Goal: Task Accomplishment & Management: Manage account settings

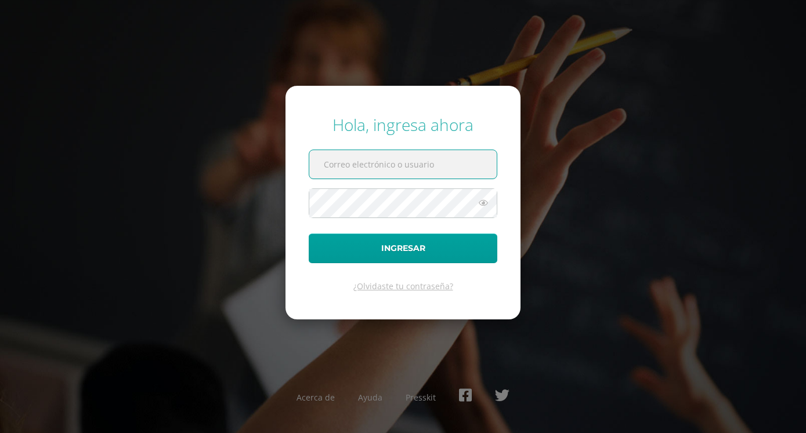
click at [342, 162] on input "text" at bounding box center [402, 164] width 187 height 28
type input "blancaantillon@hotmail.com"
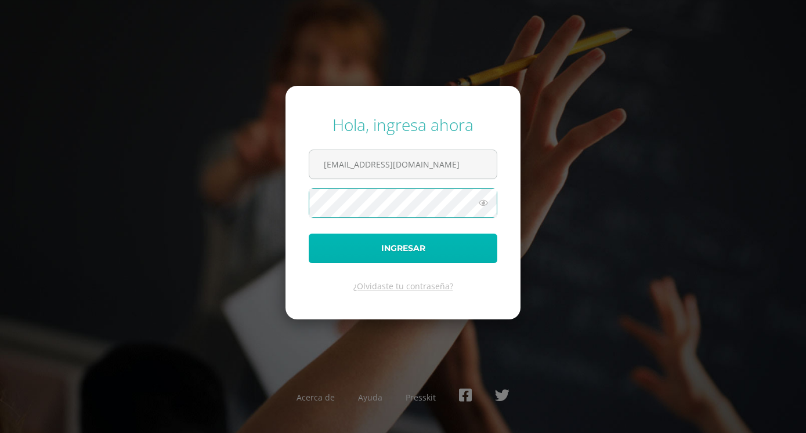
click at [392, 250] on button "Ingresar" at bounding box center [403, 249] width 189 height 30
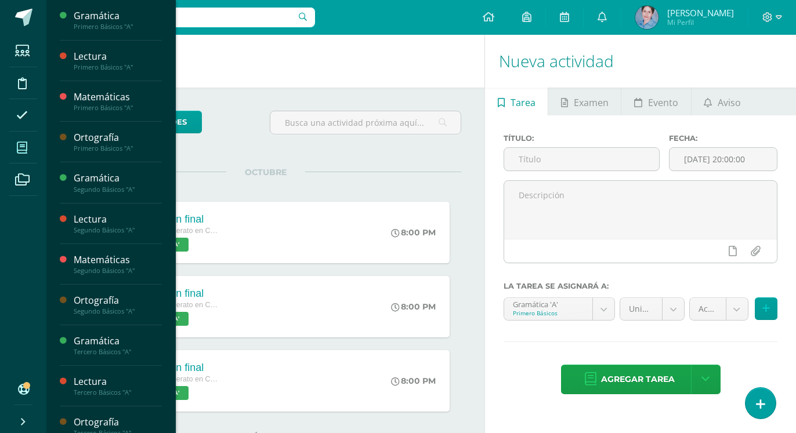
click at [24, 147] on icon at bounding box center [22, 148] width 10 height 12
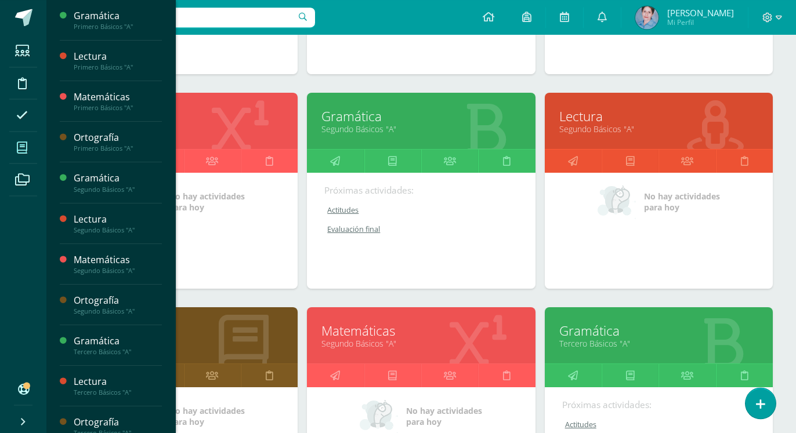
scroll to position [296, 0]
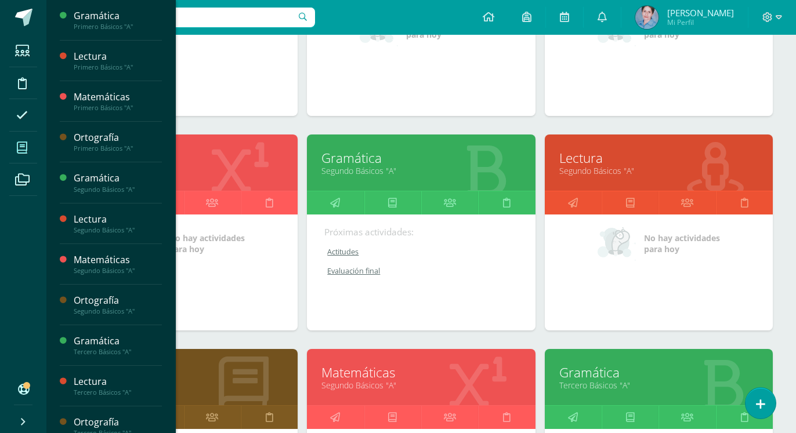
click at [581, 149] on link "Lectura" at bounding box center [658, 158] width 199 height 18
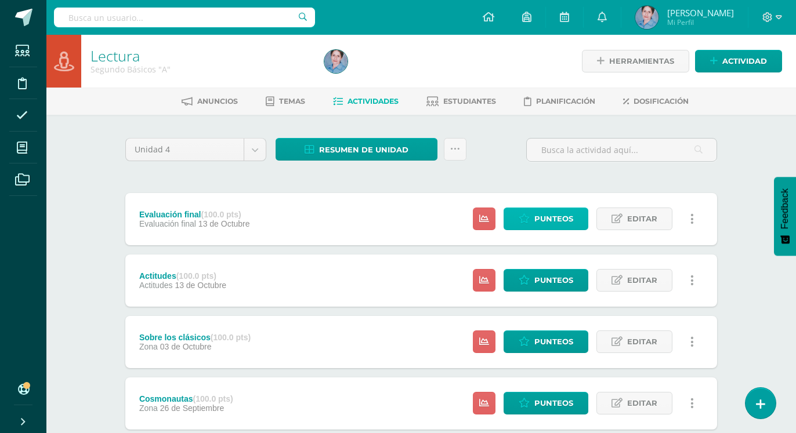
click at [549, 208] on span "Punteos" at bounding box center [553, 218] width 39 height 21
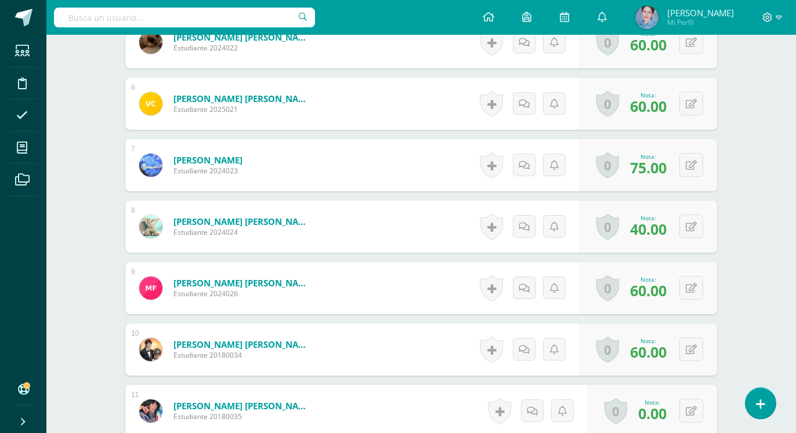
scroll to position [654, 0]
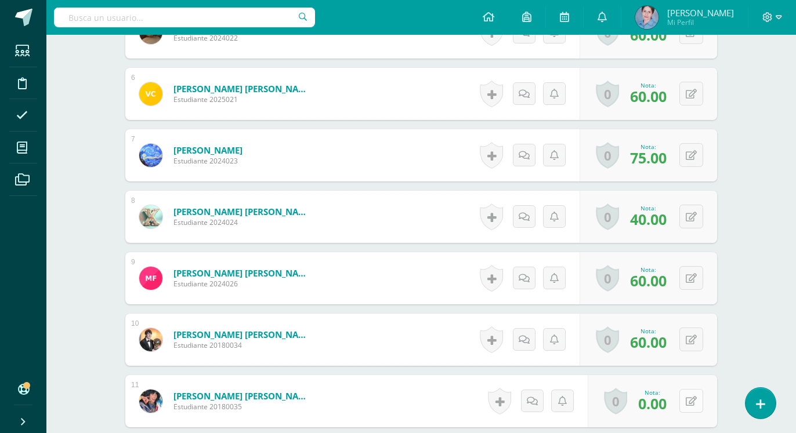
click at [693, 397] on icon at bounding box center [691, 402] width 11 height 10
type input "80"
click at [662, 400] on icon at bounding box center [661, 405] width 10 height 10
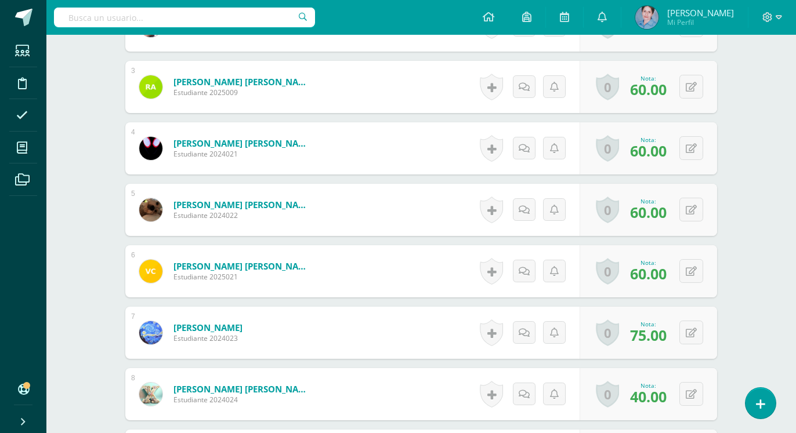
scroll to position [180, 0]
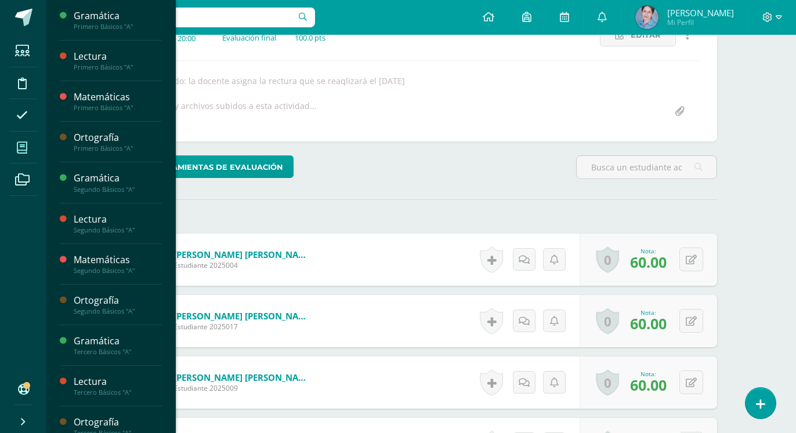
click at [21, 147] on icon at bounding box center [22, 148] width 10 height 12
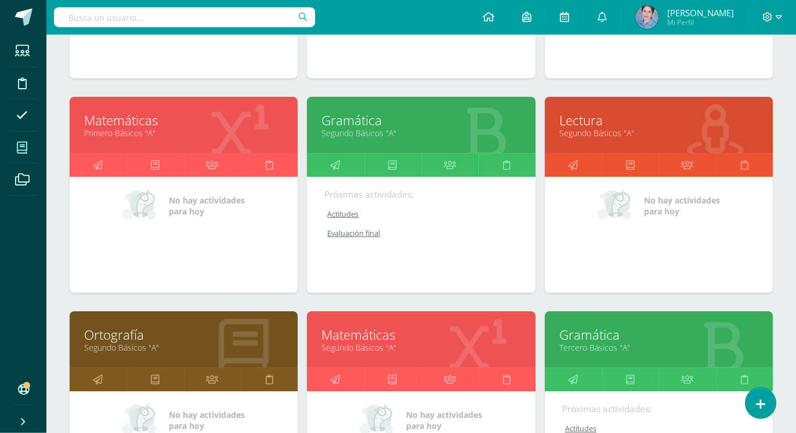
scroll to position [355, 0]
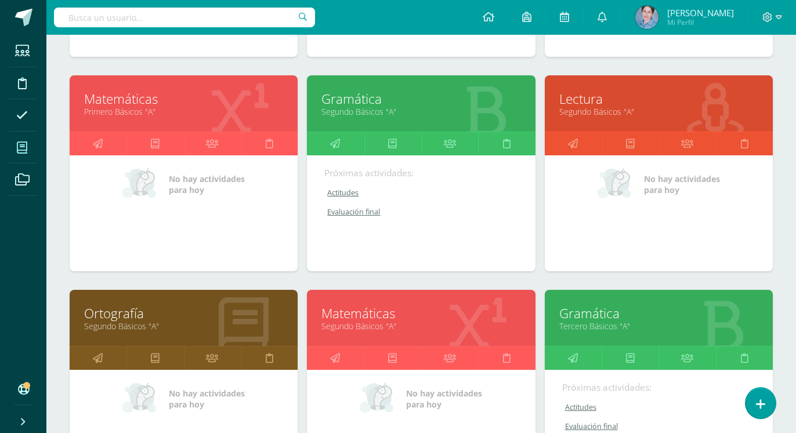
click at [123, 305] on link "Ortografía" at bounding box center [183, 314] width 199 height 18
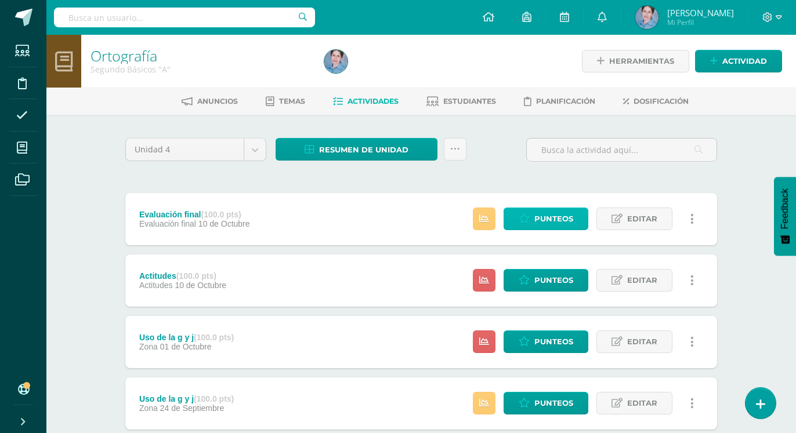
click at [552, 208] on span "Punteos" at bounding box center [553, 218] width 39 height 21
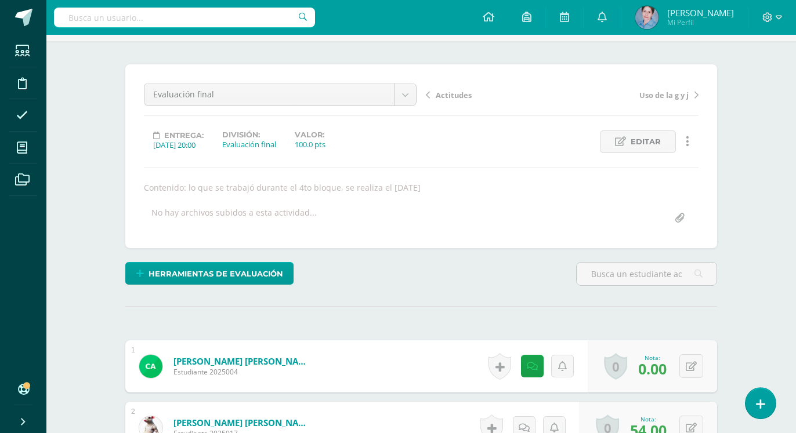
scroll to position [237, 0]
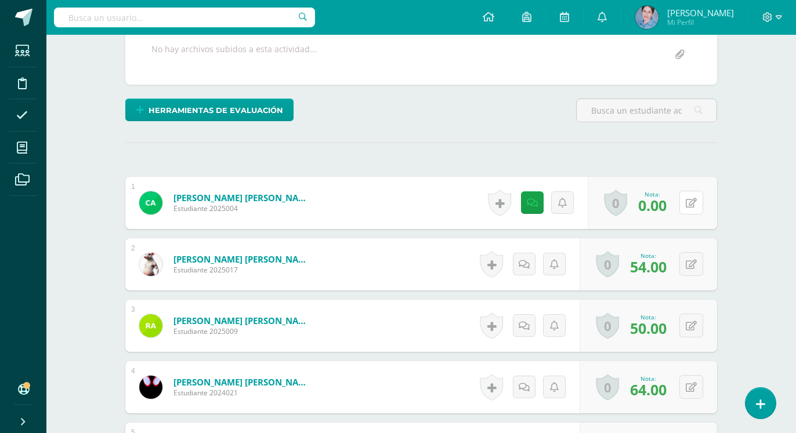
drag, startPoint x: 695, startPoint y: 164, endPoint x: 699, endPoint y: 157, distance: 7.3
click at [699, 177] on div "0 Logros Logros obtenidos Aún no hay logros agregados Nota: 0.00" at bounding box center [652, 203] width 129 height 52
click at [696, 198] on icon at bounding box center [691, 203] width 11 height 10
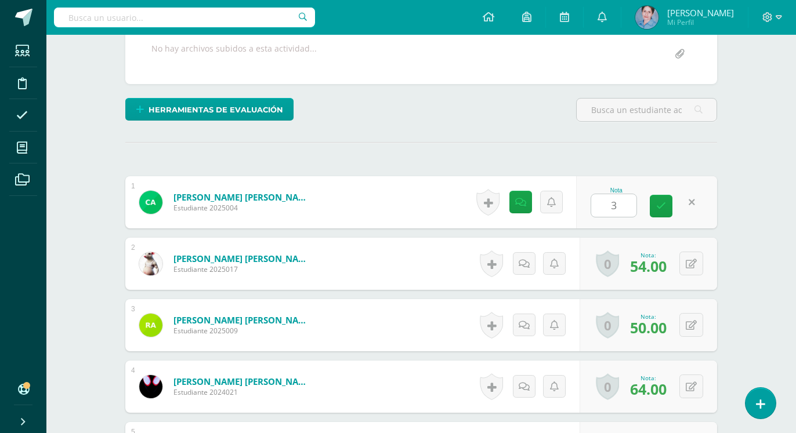
type input "31"
click at [660, 201] on icon at bounding box center [661, 206] width 10 height 10
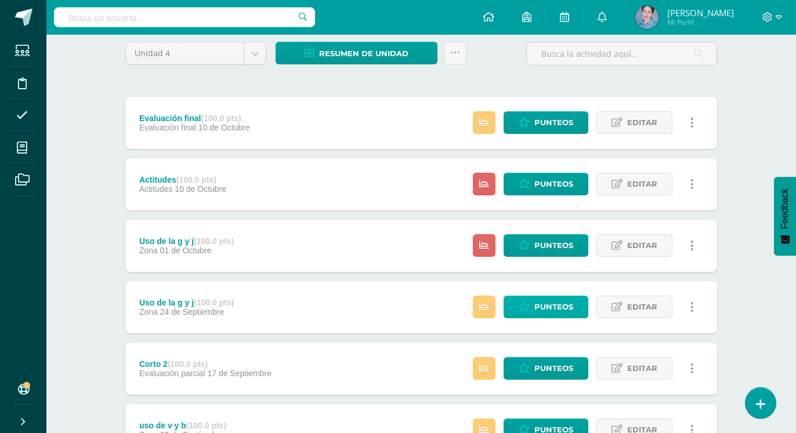
scroll to position [178, 0]
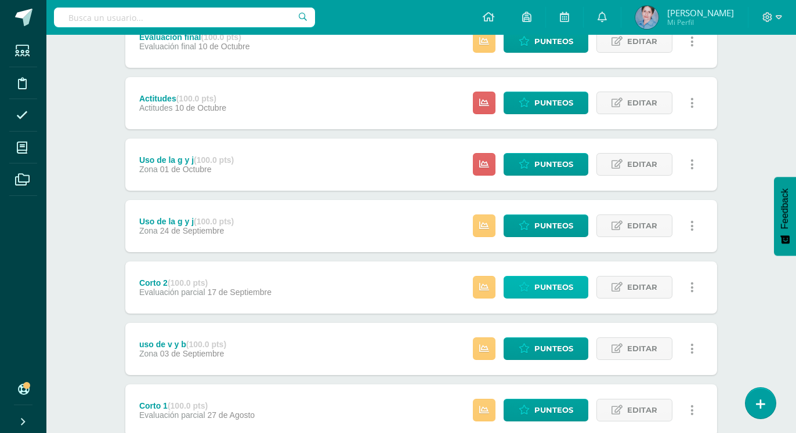
click at [555, 277] on span "Punteos" at bounding box center [553, 287] width 39 height 21
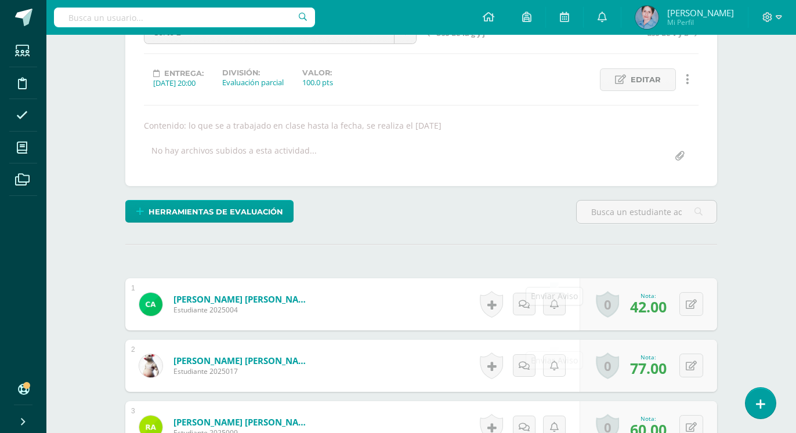
scroll to position [313, 0]
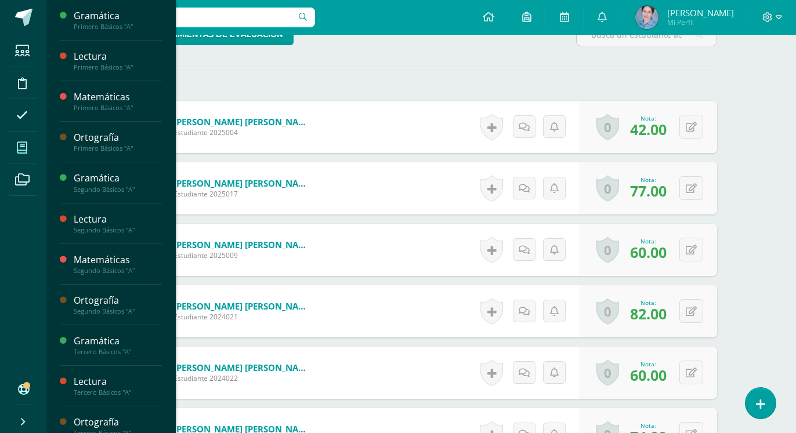
click at [37, 144] on link "Mis cursos" at bounding box center [23, 148] width 28 height 32
click at [22, 147] on icon at bounding box center [22, 148] width 10 height 12
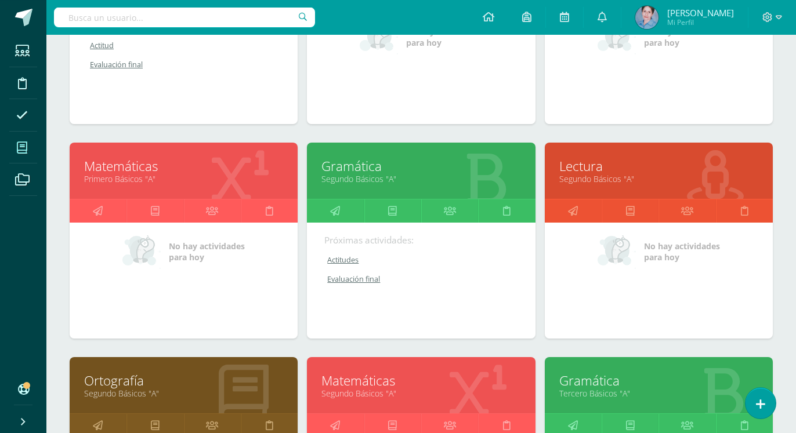
scroll to position [355, 0]
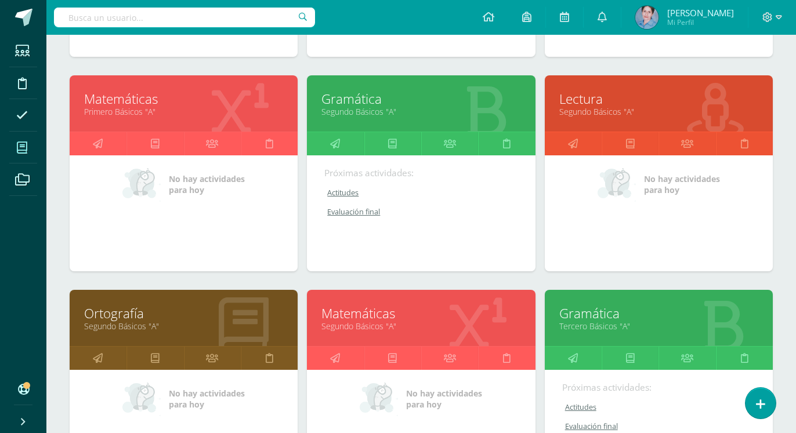
click at [124, 305] on link "Ortografía" at bounding box center [183, 314] width 199 height 18
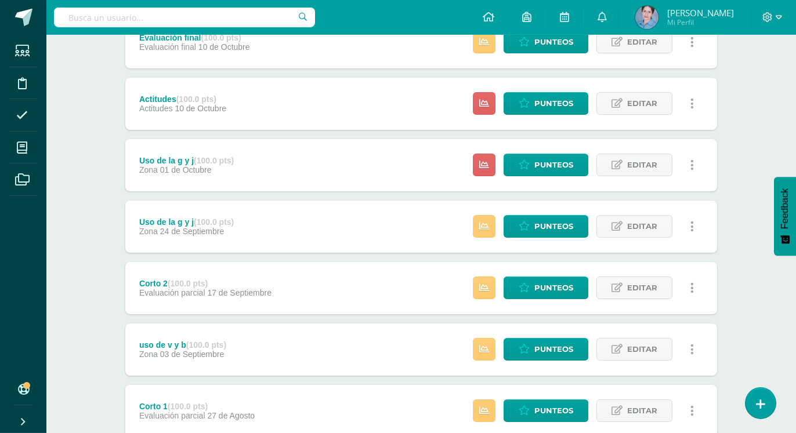
scroll to position [178, 0]
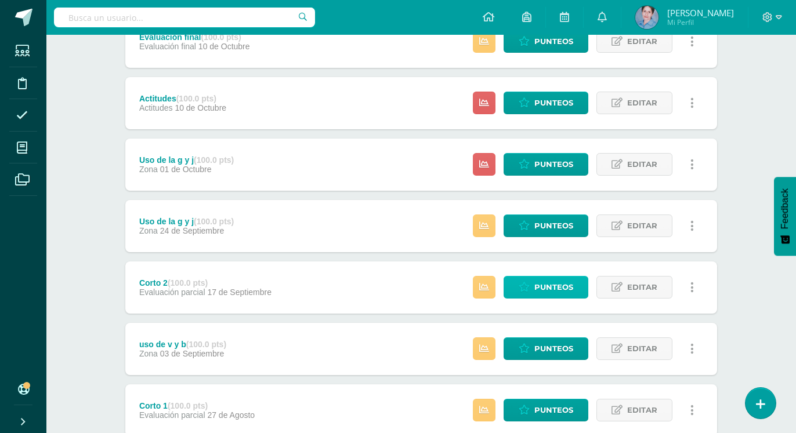
click at [551, 277] on span "Punteos" at bounding box center [553, 287] width 39 height 21
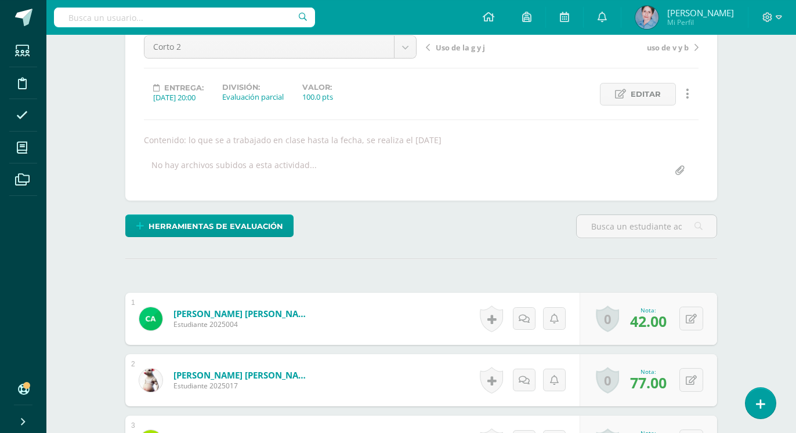
scroll to position [60, 0]
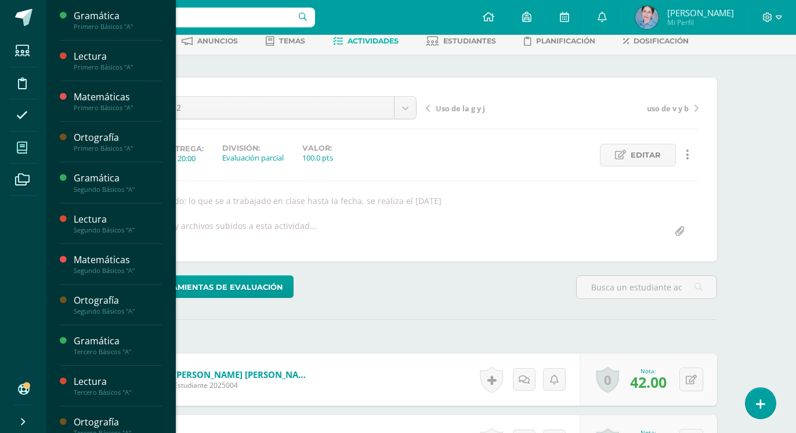
click at [23, 145] on icon at bounding box center [22, 148] width 10 height 12
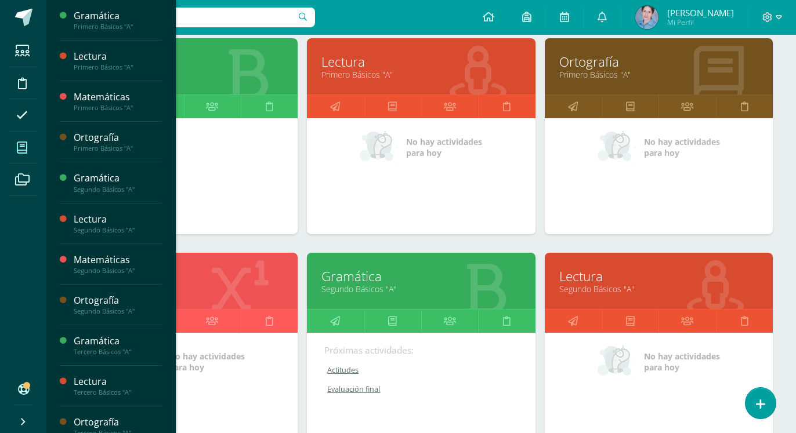
scroll to position [237, 0]
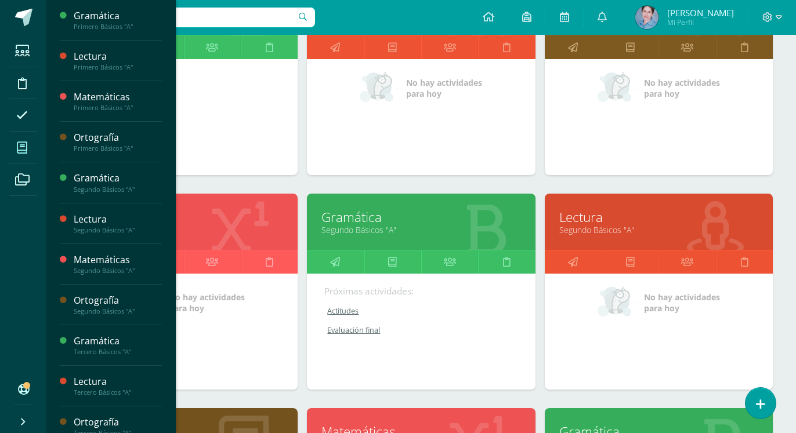
click at [574, 208] on link "Lectura" at bounding box center [658, 217] width 199 height 18
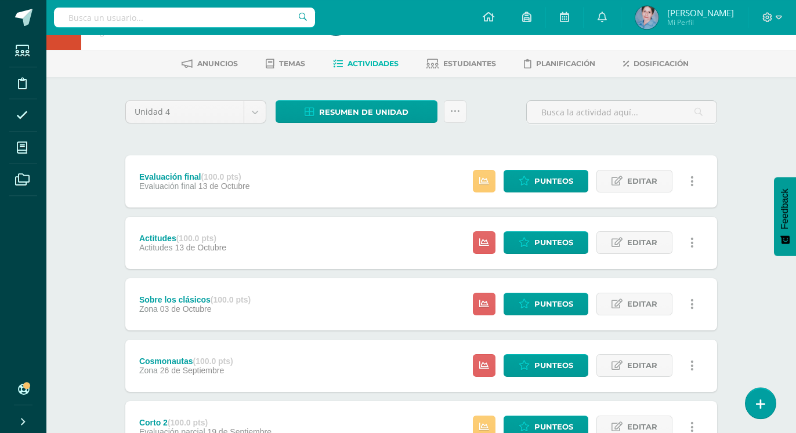
scroll to position [59, 0]
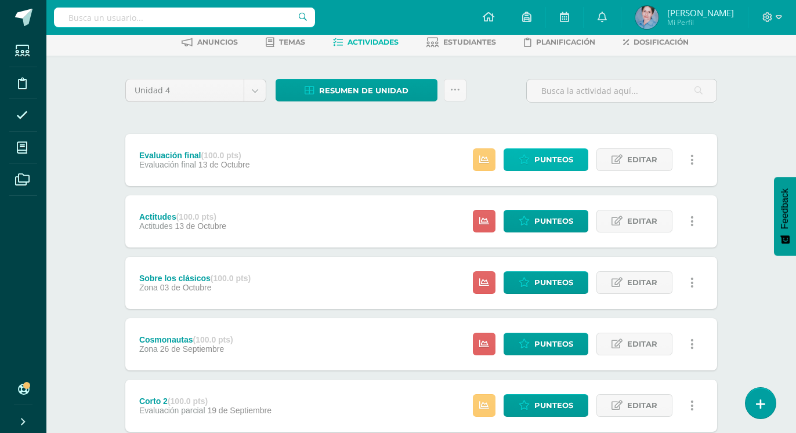
click at [565, 149] on span "Punteos" at bounding box center [553, 159] width 39 height 21
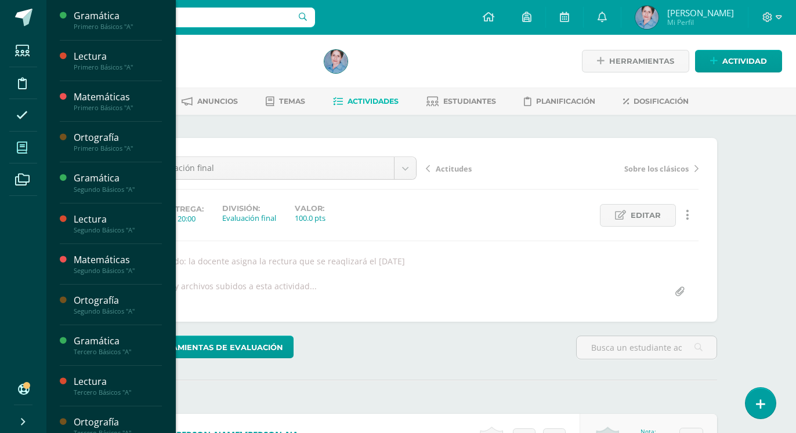
click at [25, 146] on icon at bounding box center [22, 148] width 10 height 12
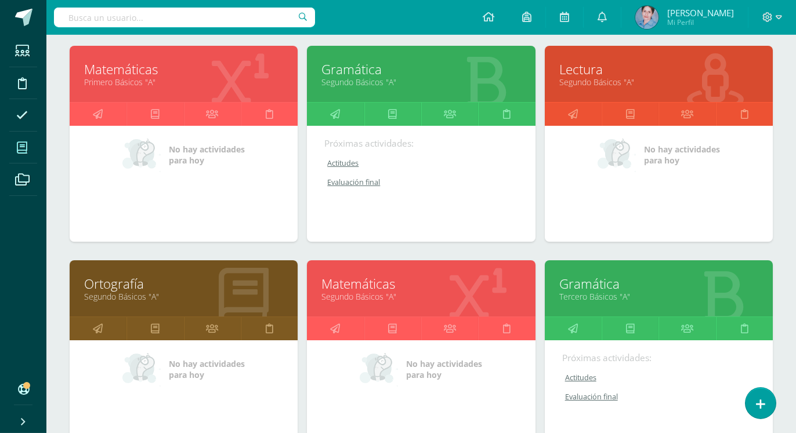
scroll to position [414, 0]
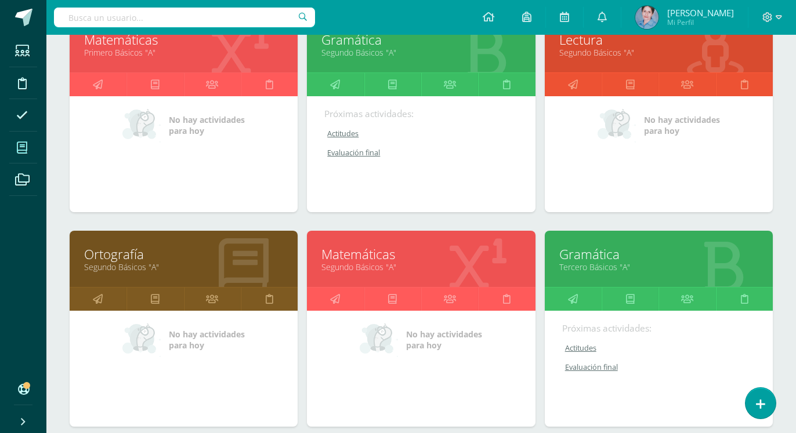
click at [100, 245] on link "Ortografía" at bounding box center [183, 254] width 199 height 18
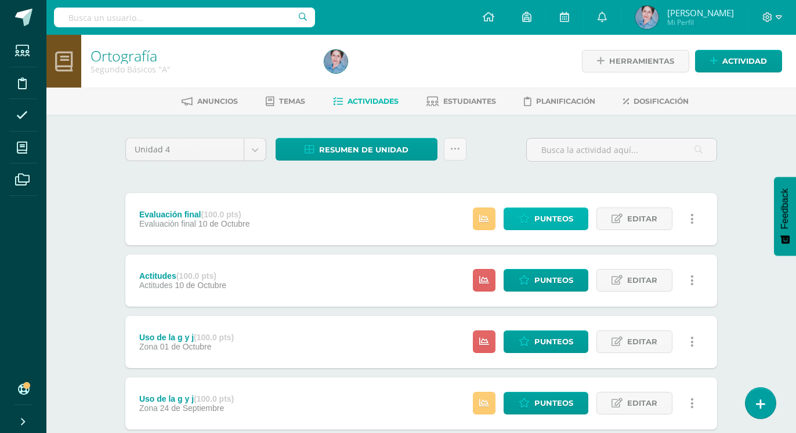
click at [551, 208] on span "Punteos" at bounding box center [553, 218] width 39 height 21
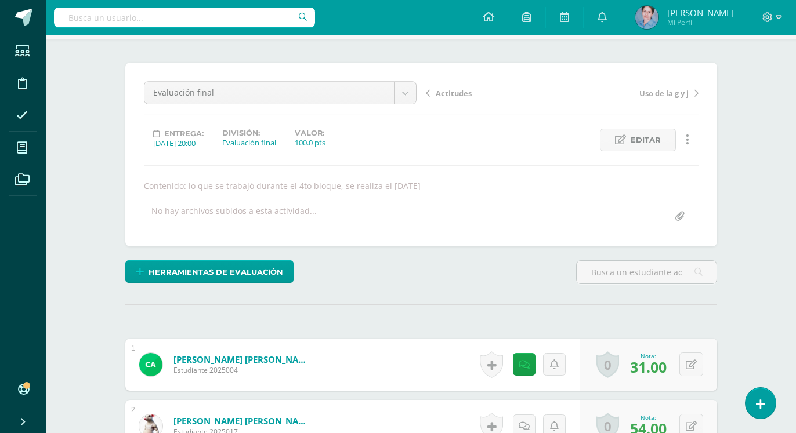
scroll to position [76, 0]
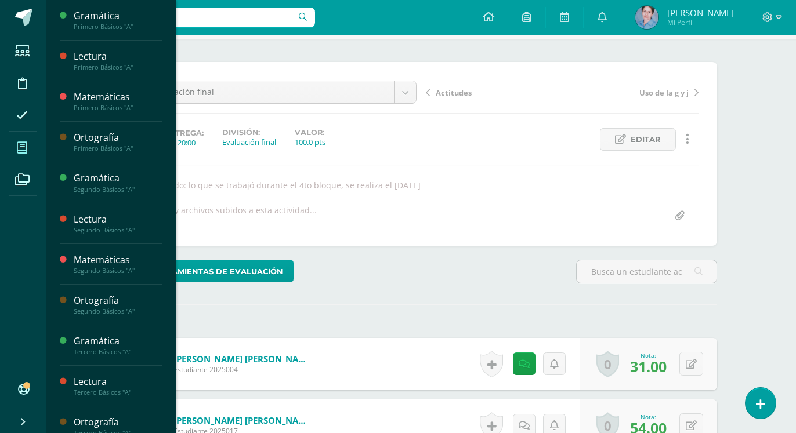
click at [20, 147] on icon at bounding box center [22, 148] width 10 height 12
click at [21, 146] on icon at bounding box center [22, 148] width 10 height 12
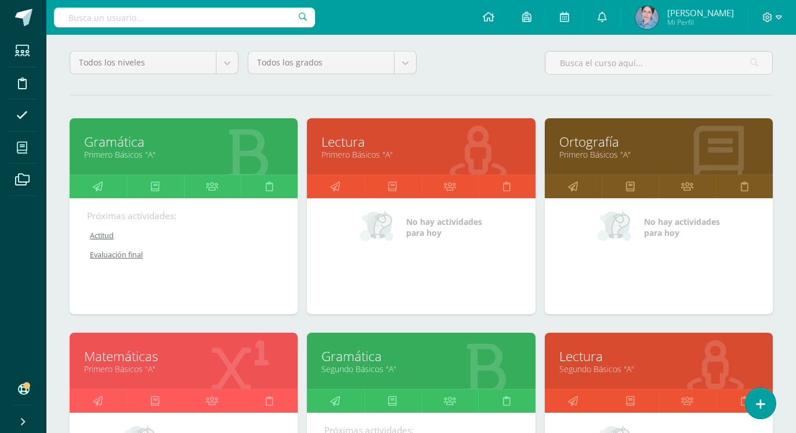
scroll to position [355, 0]
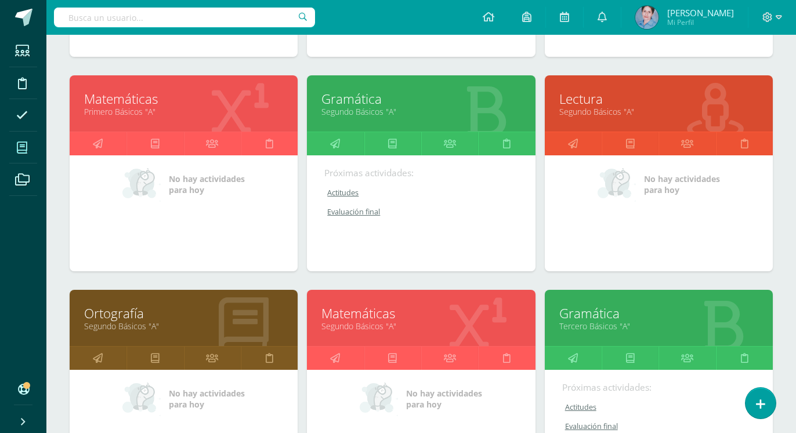
click at [121, 305] on link "Ortografía" at bounding box center [183, 314] width 199 height 18
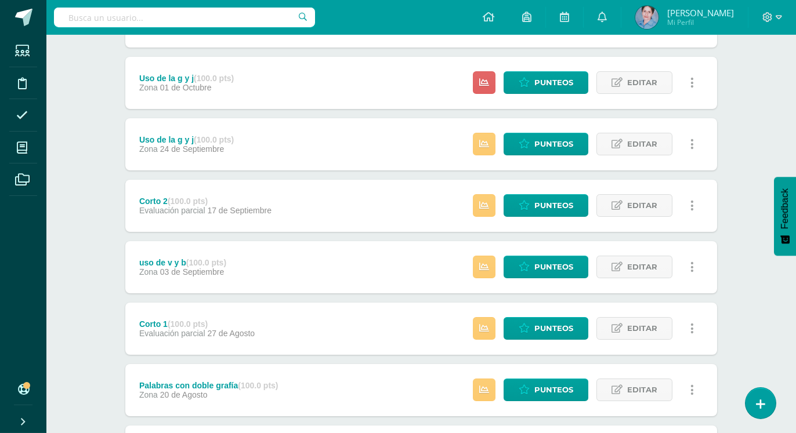
scroll to position [296, 0]
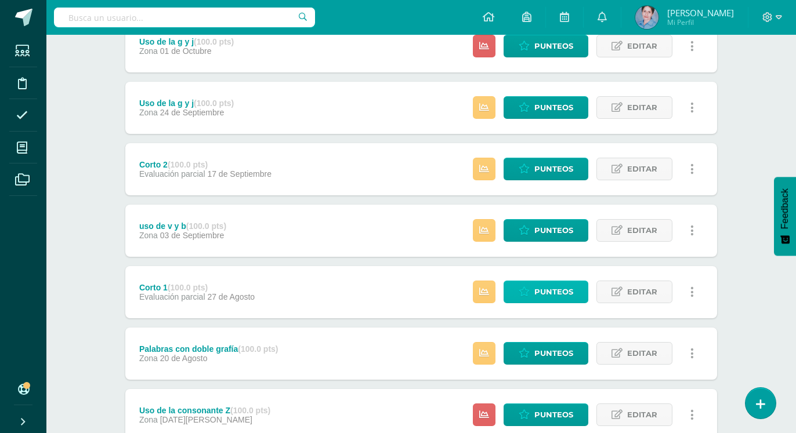
click at [552, 281] on span "Punteos" at bounding box center [553, 291] width 39 height 21
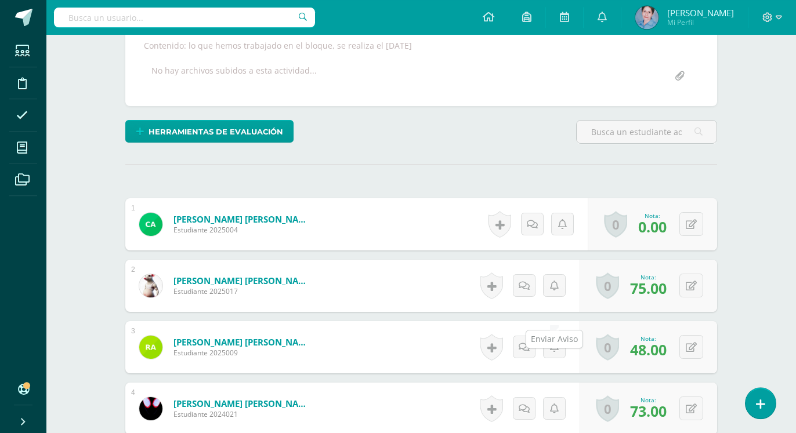
scroll to position [194, 0]
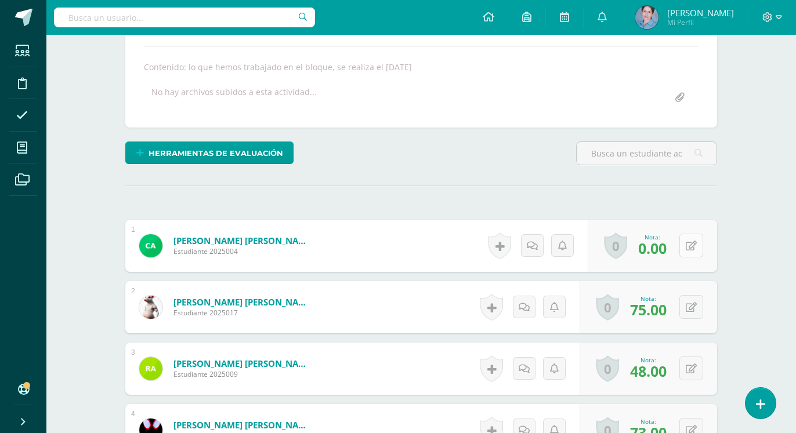
click at [691, 241] on icon at bounding box center [691, 246] width 11 height 10
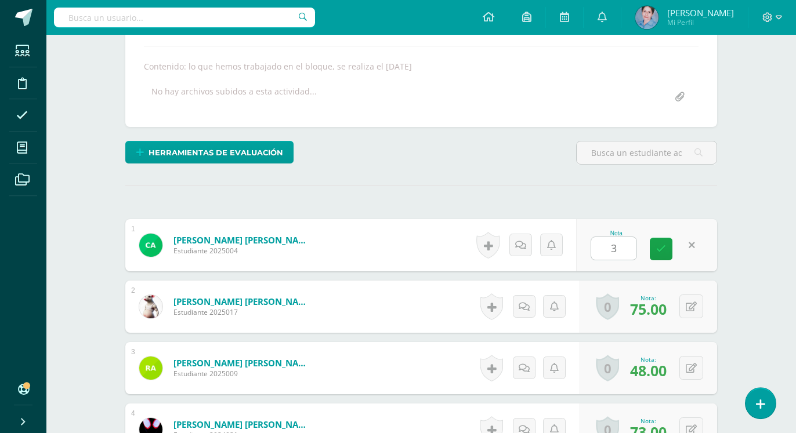
type input "31"
click at [661, 244] on icon at bounding box center [661, 249] width 10 height 10
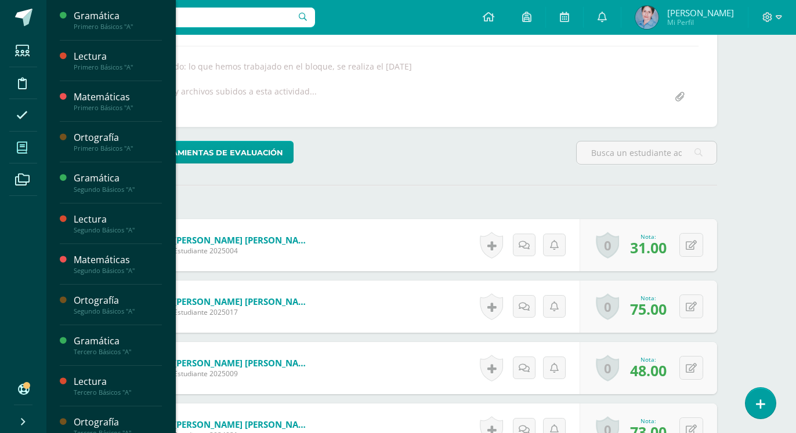
click at [21, 146] on icon at bounding box center [22, 148] width 10 height 12
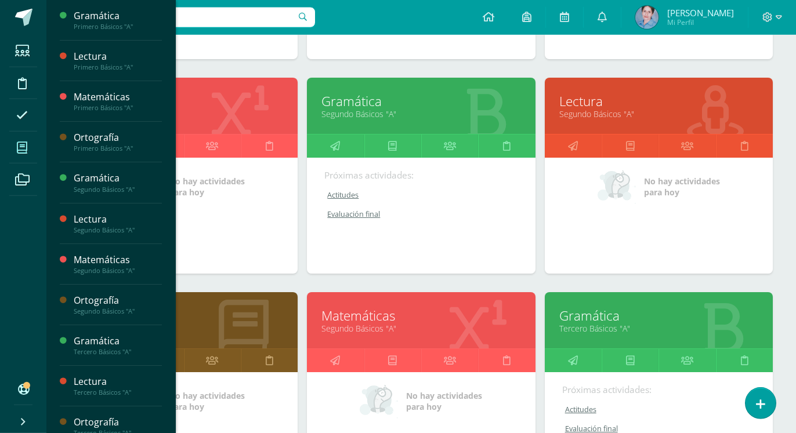
scroll to position [355, 0]
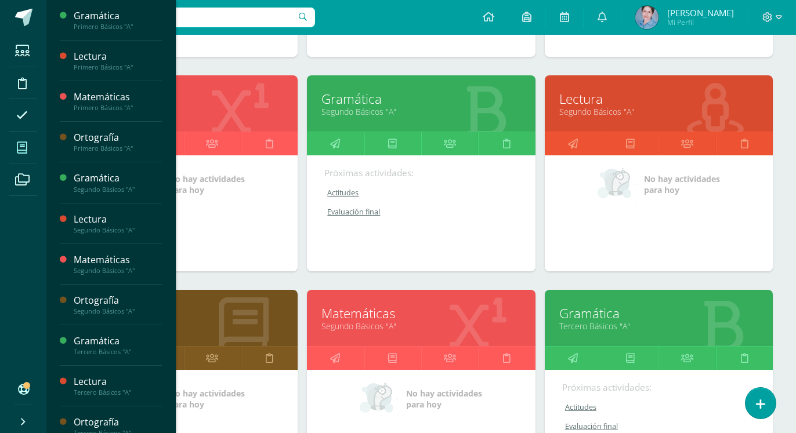
click at [351, 305] on link "Matemáticas" at bounding box center [420, 314] width 199 height 18
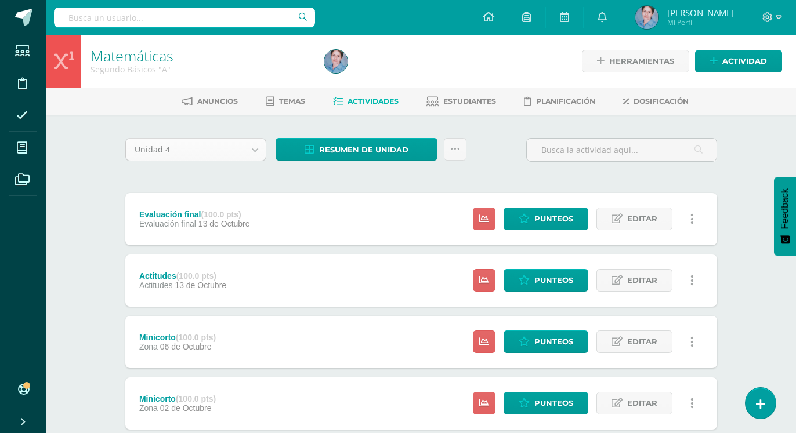
click at [258, 147] on body "Estudiantes Disciplina Asistencia Mis cursos Archivos Soporte Ayuda Reportar un…" at bounding box center [398, 436] width 796 height 872
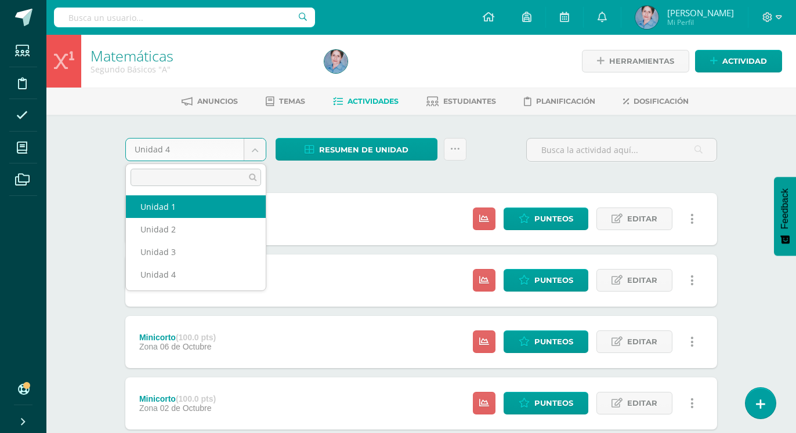
select select "Unidad 1"
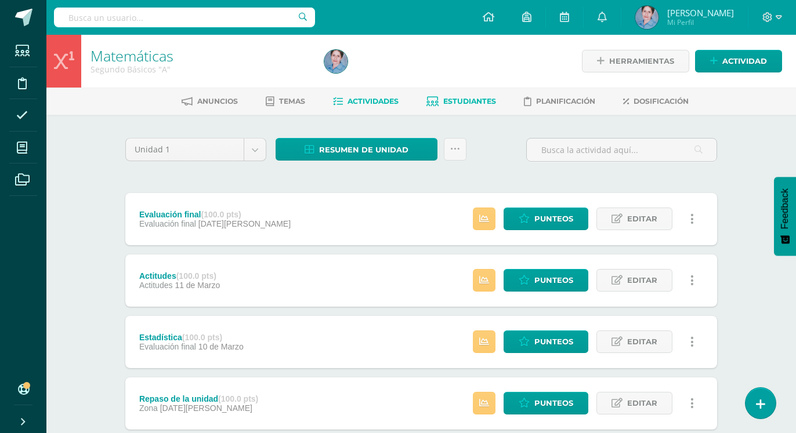
click at [460, 106] on span "Estudiantes" at bounding box center [469, 101] width 53 height 9
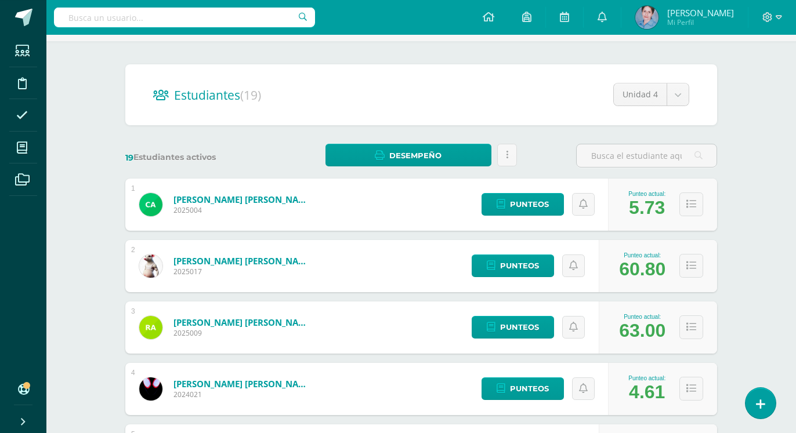
scroll to position [62, 0]
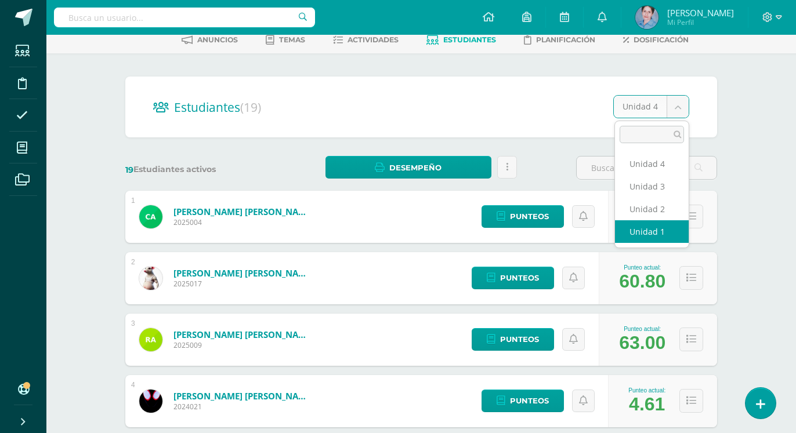
select select "/dashboard/teacher/section/2675/students/?unit=157348"
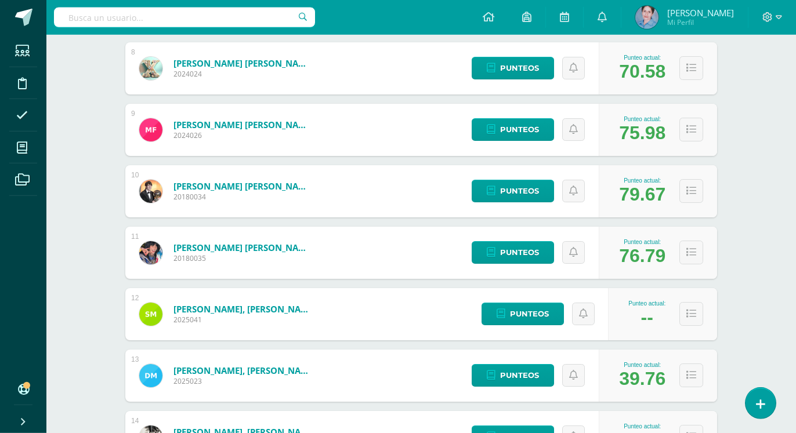
scroll to position [653, 0]
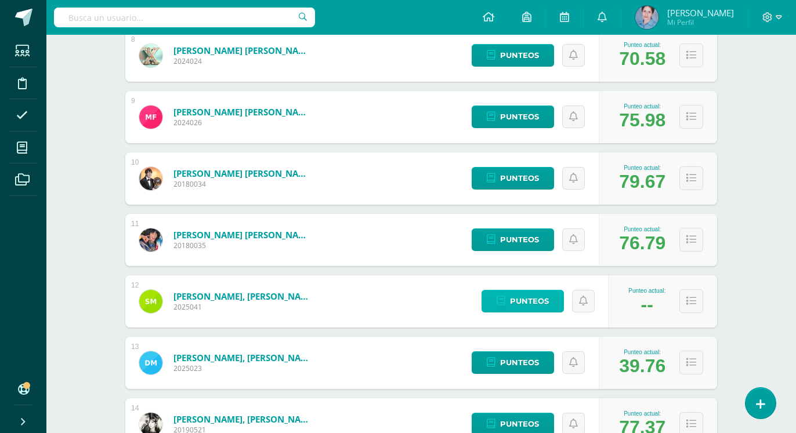
click at [533, 292] on span "Punteos" at bounding box center [529, 301] width 39 height 21
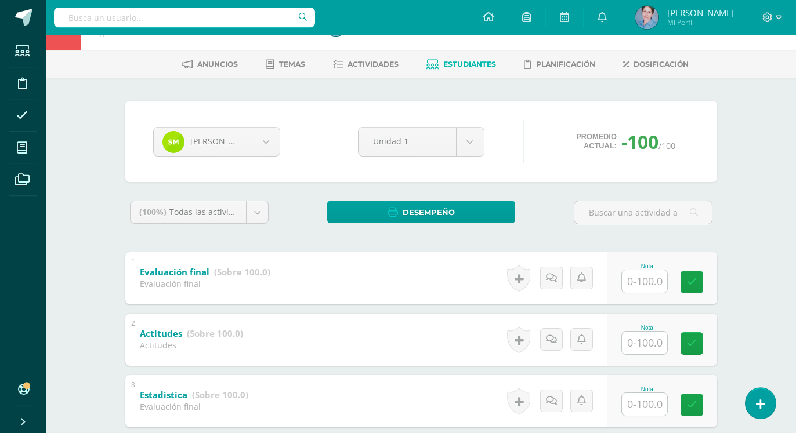
scroll to position [59, 0]
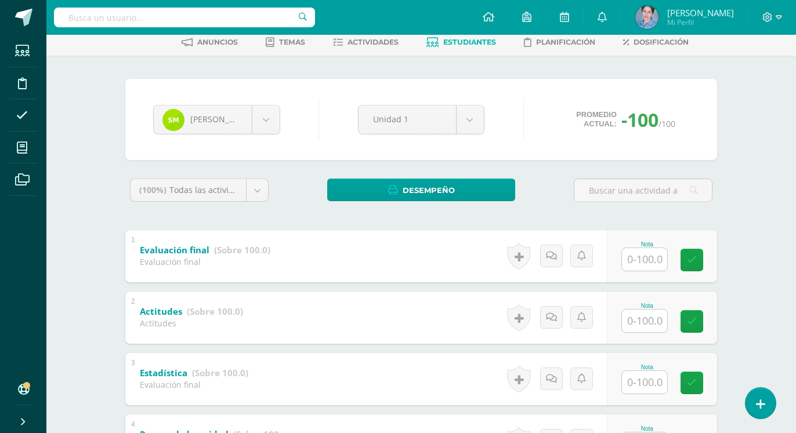
click at [651, 258] on input "text" at bounding box center [644, 259] width 45 height 23
type input "80"
drag, startPoint x: 692, startPoint y: 257, endPoint x: 685, endPoint y: 266, distance: 11.1
click at [691, 261] on icon at bounding box center [692, 260] width 10 height 10
click at [639, 324] on input "text" at bounding box center [644, 321] width 45 height 23
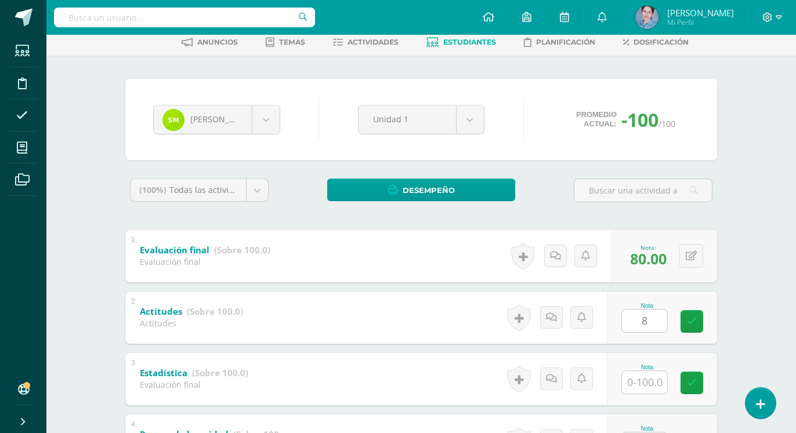
type input "80"
click at [694, 317] on icon at bounding box center [692, 322] width 10 height 10
click at [650, 379] on input "text" at bounding box center [644, 382] width 45 height 23
type input "80"
click at [688, 380] on icon at bounding box center [692, 383] width 10 height 10
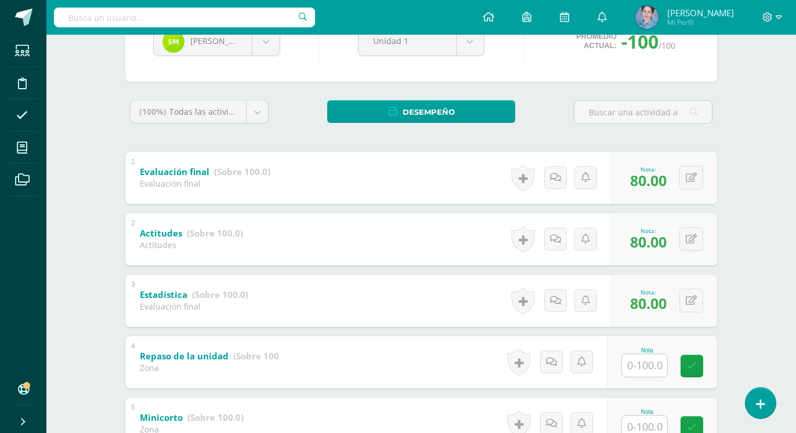
scroll to position [178, 0]
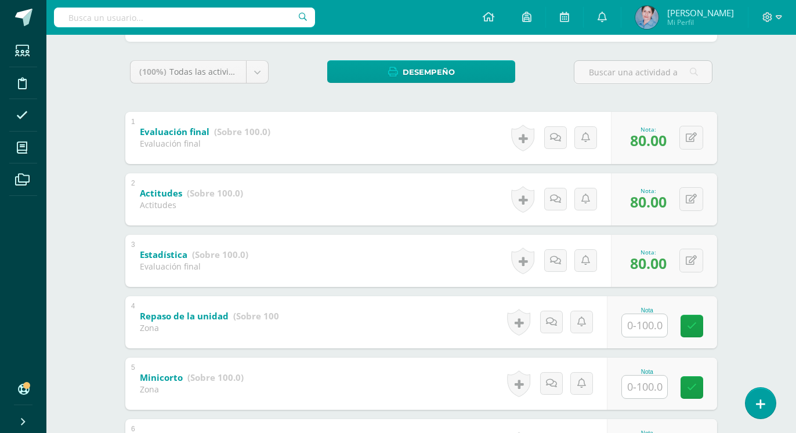
click at [642, 323] on input "text" at bounding box center [644, 325] width 45 height 23
type input "80"
click at [696, 325] on icon at bounding box center [692, 326] width 10 height 10
click at [649, 385] on input "text" at bounding box center [644, 387] width 45 height 23
type input "80"
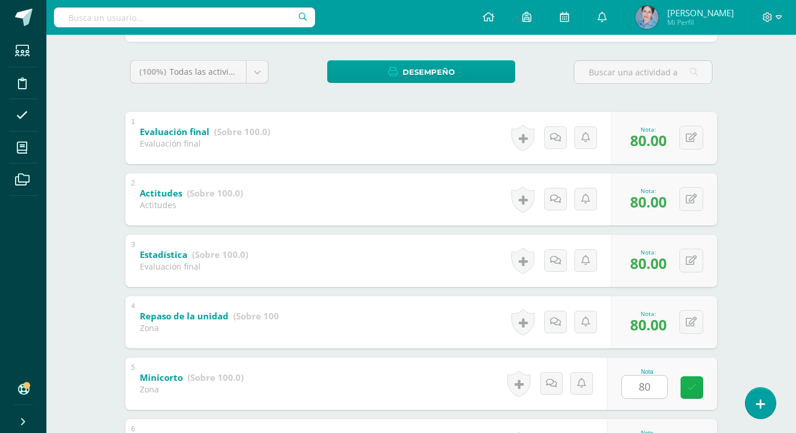
click at [695, 388] on icon at bounding box center [692, 388] width 10 height 10
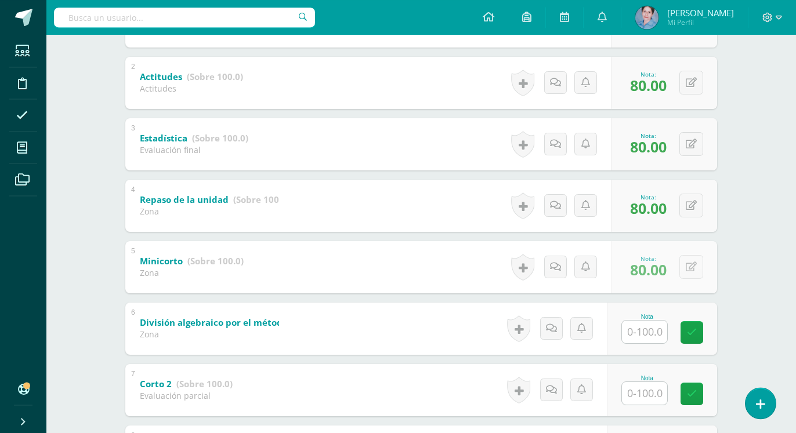
scroll to position [296, 0]
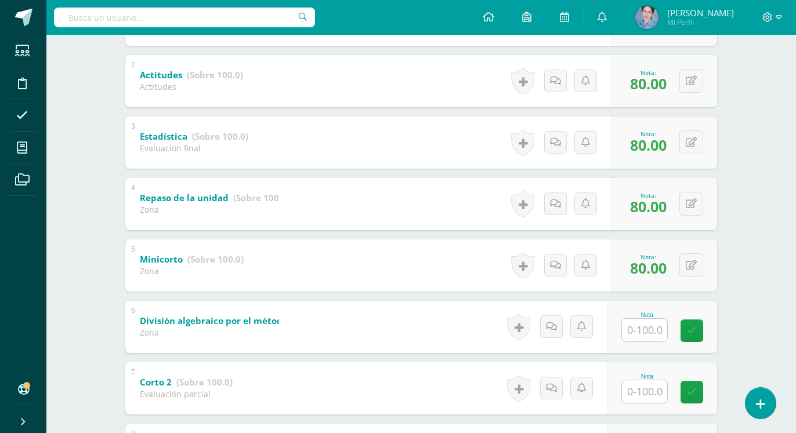
click at [649, 331] on input "text" at bounding box center [644, 330] width 45 height 23
type input "80"
click at [693, 330] on icon at bounding box center [692, 331] width 10 height 10
click at [648, 390] on input "text" at bounding box center [644, 392] width 45 height 23
type input "80"
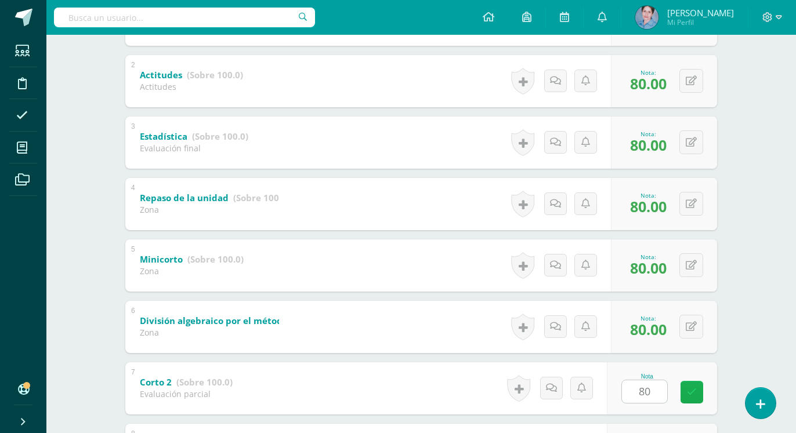
click at [695, 392] on icon at bounding box center [692, 393] width 10 height 10
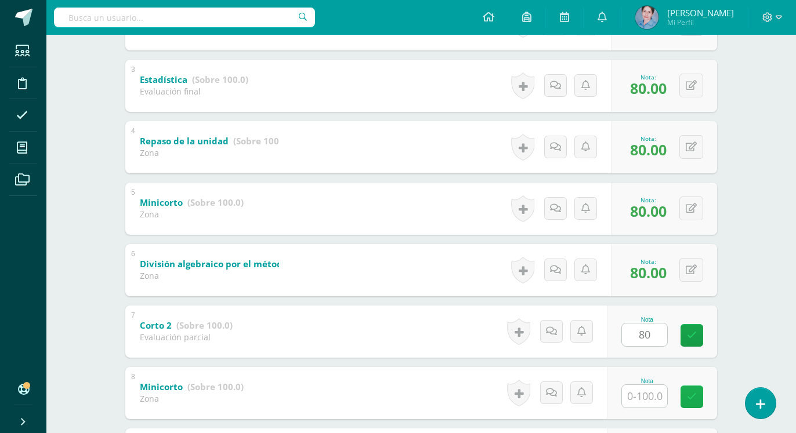
scroll to position [355, 0]
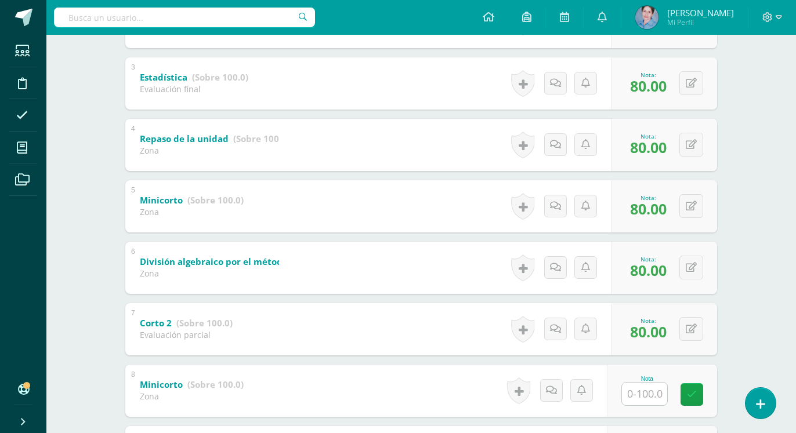
click at [644, 395] on input "text" at bounding box center [644, 394] width 45 height 23
type input "80"
click at [687, 389] on link at bounding box center [692, 395] width 23 height 23
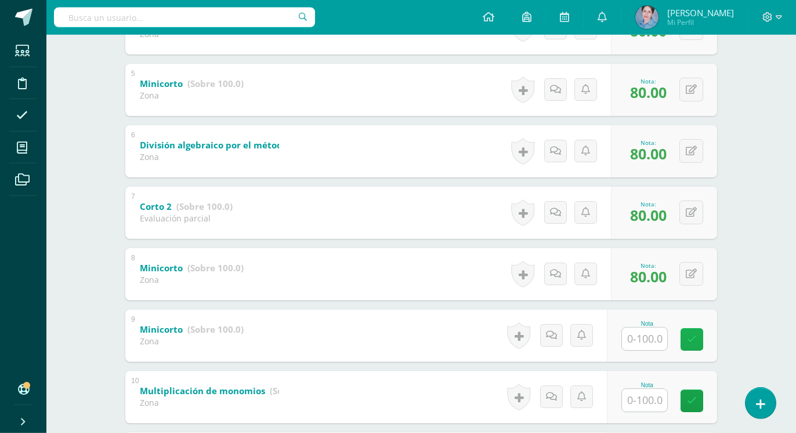
scroll to position [473, 0]
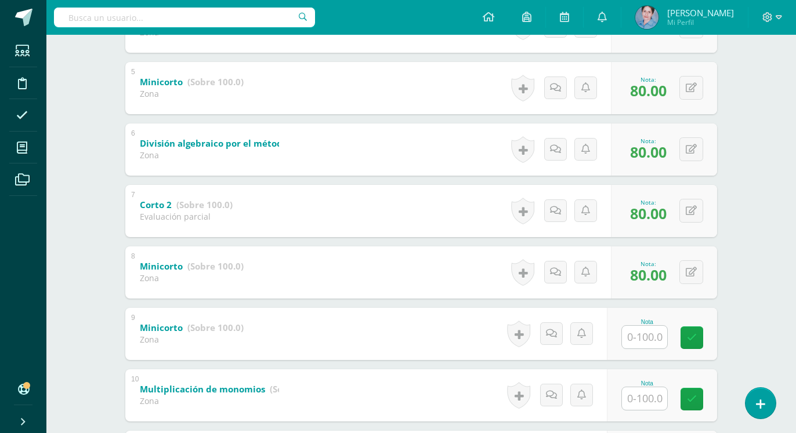
click at [651, 335] on input "text" at bounding box center [644, 337] width 45 height 23
type input "80"
click at [693, 335] on icon at bounding box center [692, 338] width 10 height 10
click at [641, 397] on input "text" at bounding box center [644, 399] width 45 height 23
type input "80"
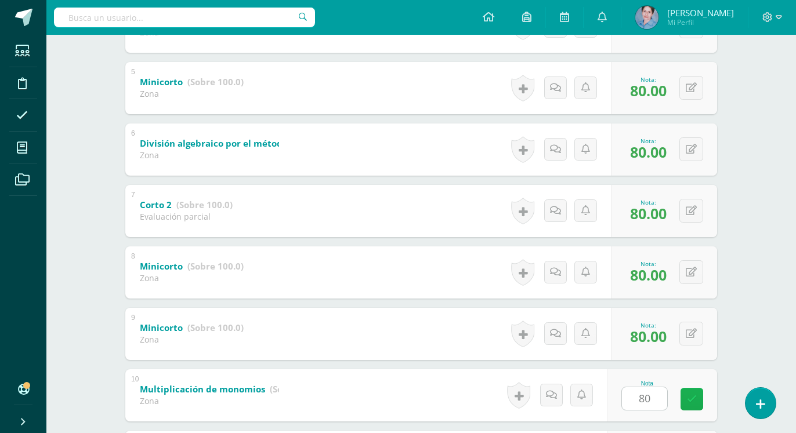
click at [694, 395] on icon at bounding box center [692, 400] width 10 height 10
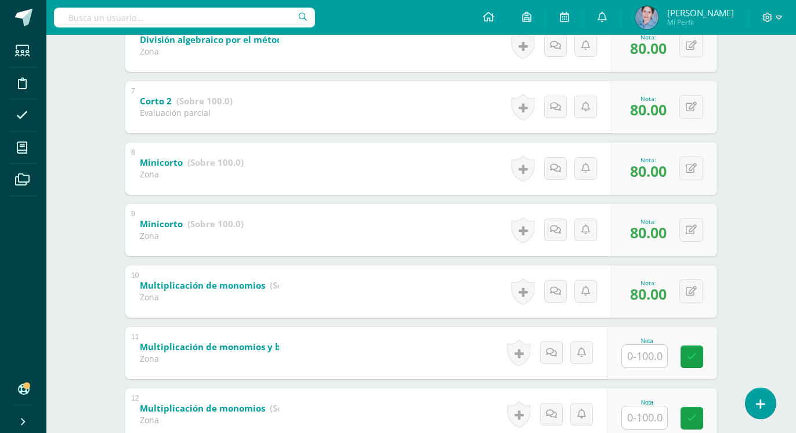
scroll to position [592, 0]
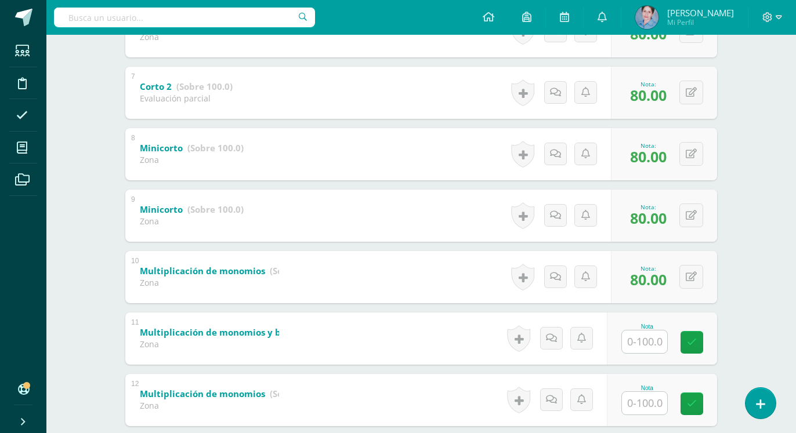
click at [648, 339] on input "text" at bounding box center [644, 342] width 45 height 23
type input "80"
click at [690, 342] on icon at bounding box center [692, 343] width 10 height 10
click at [649, 403] on input "text" at bounding box center [644, 403] width 45 height 23
type input "80"
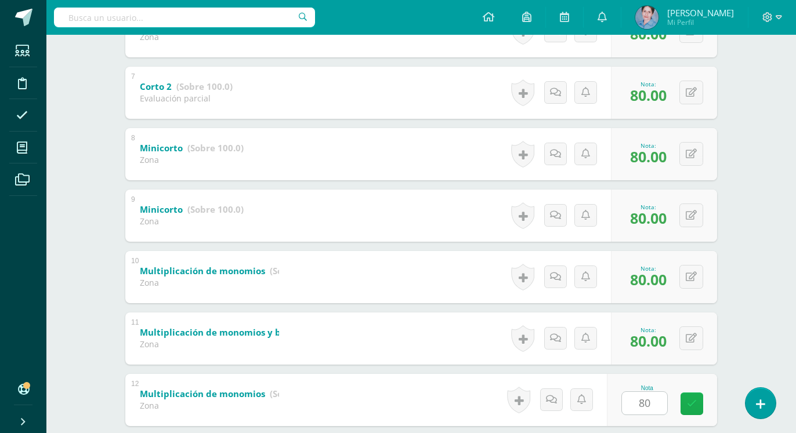
click at [695, 405] on icon at bounding box center [692, 404] width 10 height 10
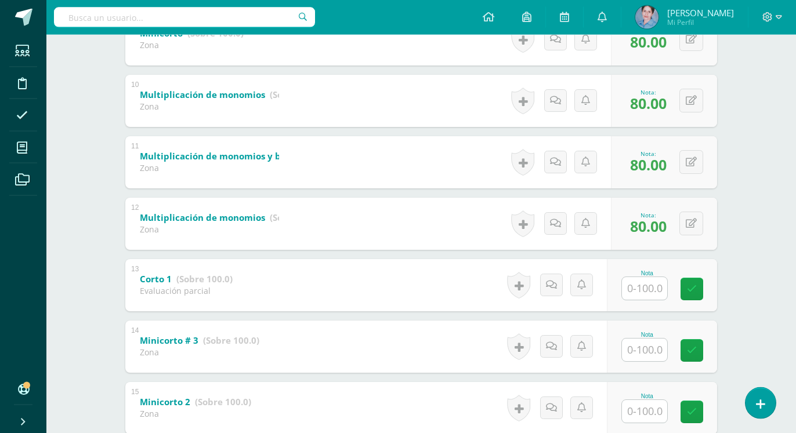
scroll to position [769, 0]
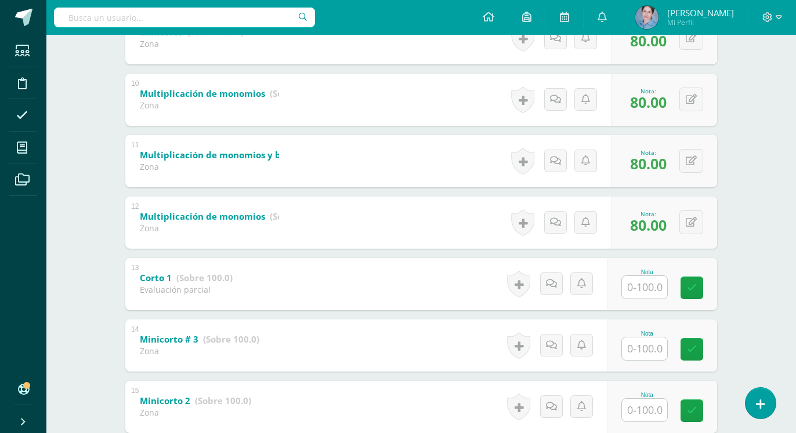
click at [647, 287] on input "text" at bounding box center [644, 287] width 45 height 23
type input "80"
drag, startPoint x: 688, startPoint y: 283, endPoint x: 677, endPoint y: 295, distance: 16.0
click at [689, 283] on icon at bounding box center [692, 288] width 10 height 10
click at [639, 346] on input "text" at bounding box center [644, 349] width 45 height 23
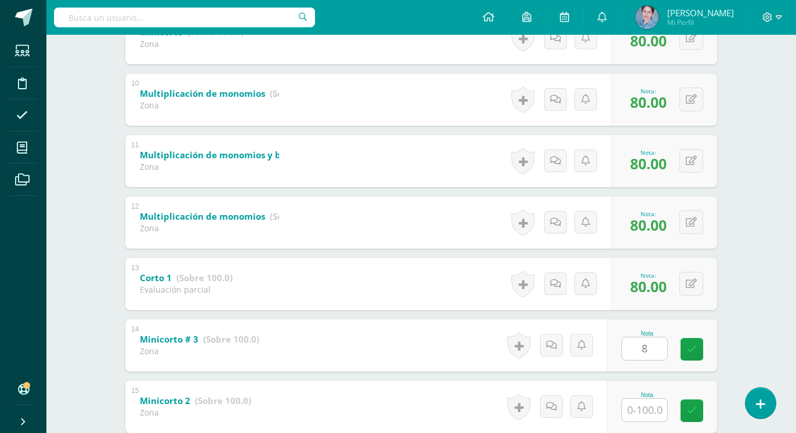
type input "80"
click at [691, 345] on icon at bounding box center [692, 350] width 10 height 10
click at [641, 411] on input "text" at bounding box center [644, 410] width 45 height 23
type input "80"
click at [695, 408] on icon at bounding box center [692, 411] width 10 height 10
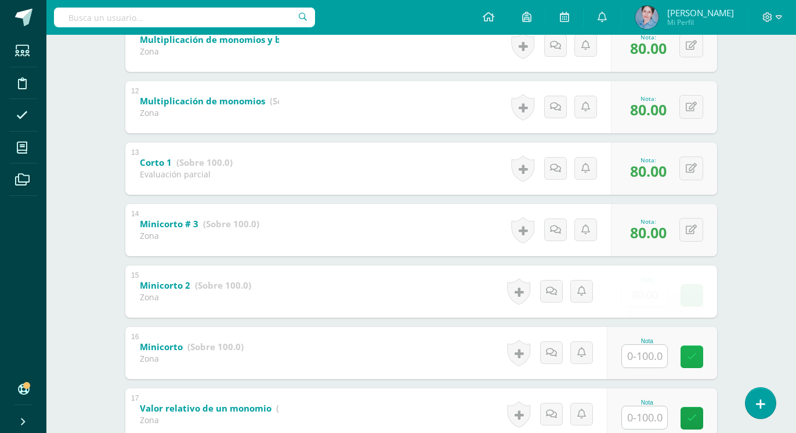
scroll to position [888, 0]
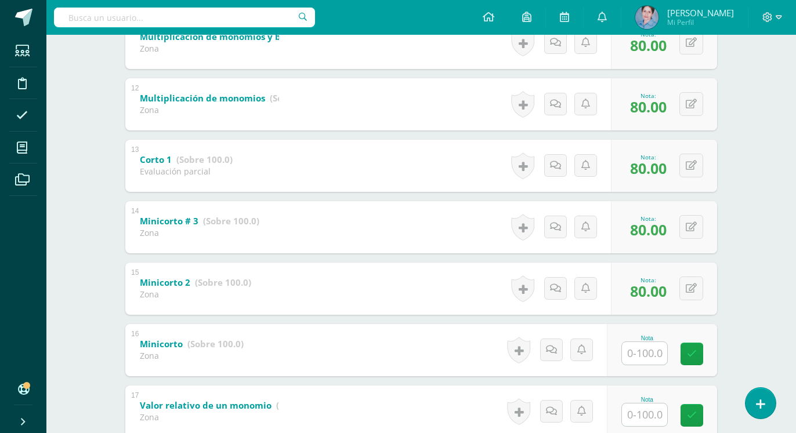
click at [648, 352] on input "text" at bounding box center [644, 353] width 45 height 23
type input "80"
click at [691, 352] on icon at bounding box center [692, 354] width 10 height 10
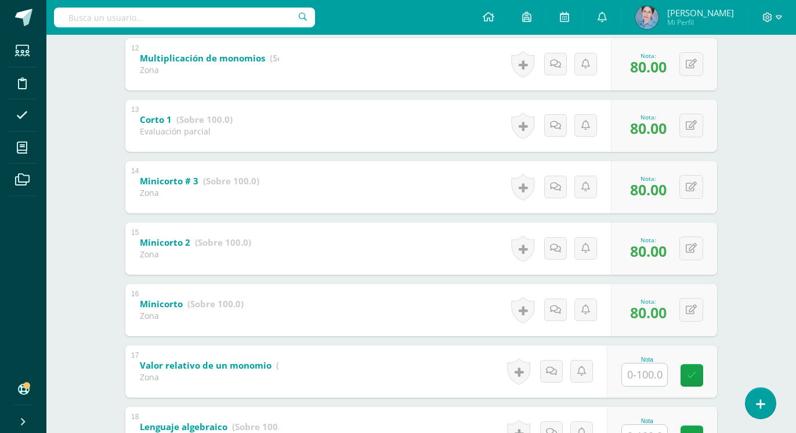
scroll to position [947, 0]
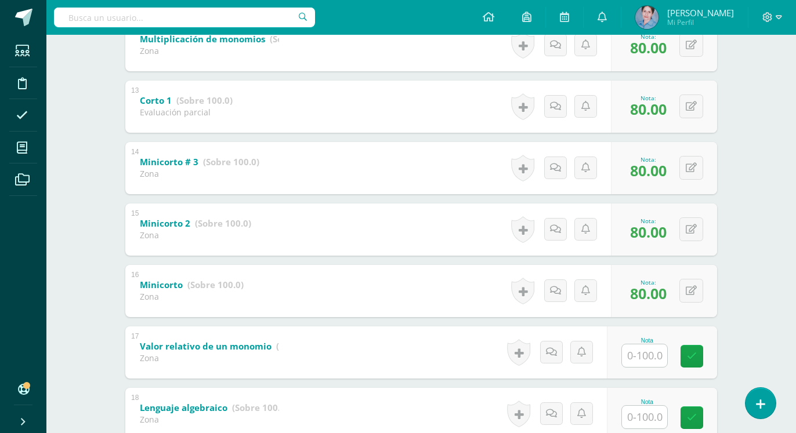
click at [643, 356] on input "text" at bounding box center [644, 356] width 45 height 23
click at [693, 352] on icon at bounding box center [692, 357] width 10 height 10
type input "80"
click at [646, 419] on input "text" at bounding box center [644, 417] width 45 height 23
type input "80"
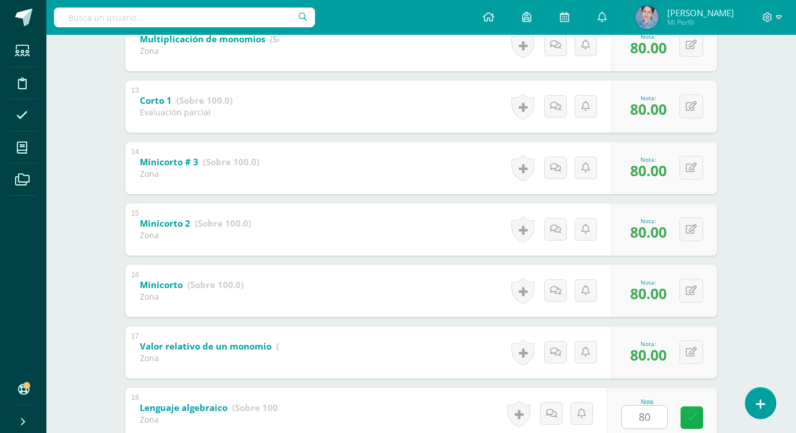
click at [688, 414] on link at bounding box center [692, 418] width 23 height 23
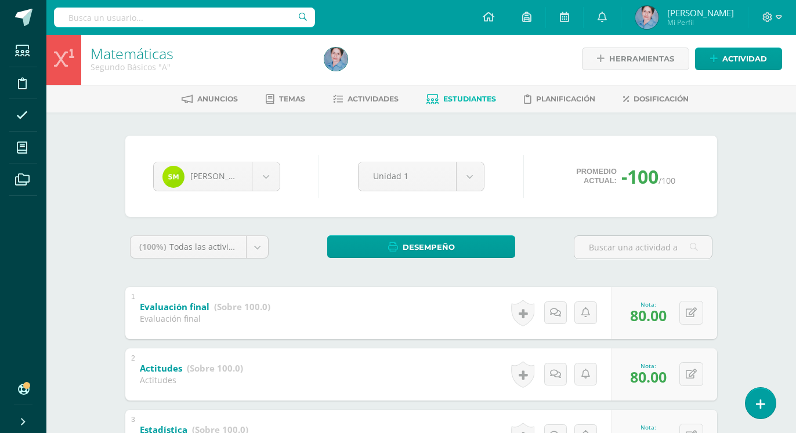
scroll to position [0, 0]
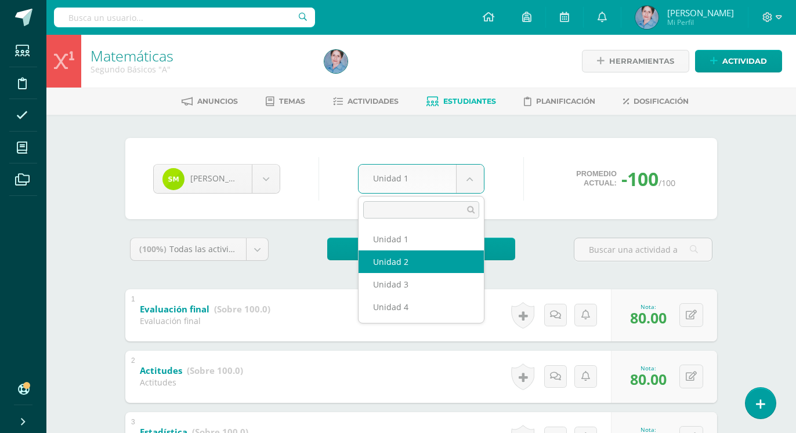
select select "Unidad 2"
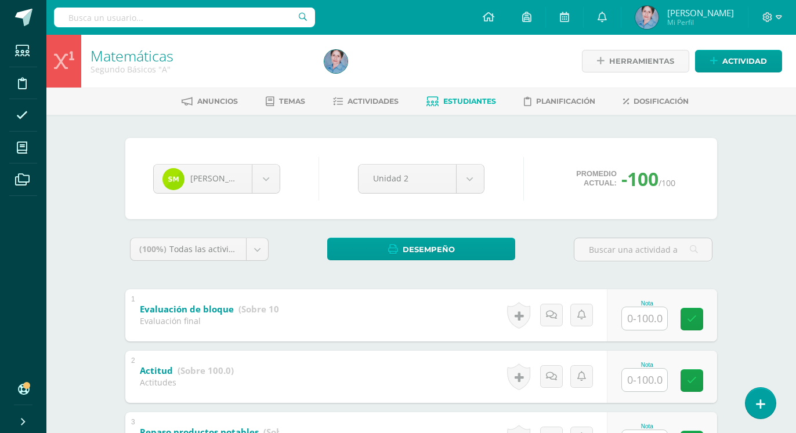
click at [646, 321] on input "text" at bounding box center [644, 319] width 45 height 23
type input "80"
click at [692, 320] on icon at bounding box center [692, 319] width 10 height 10
click at [643, 382] on input "text" at bounding box center [644, 380] width 45 height 23
type input "80"
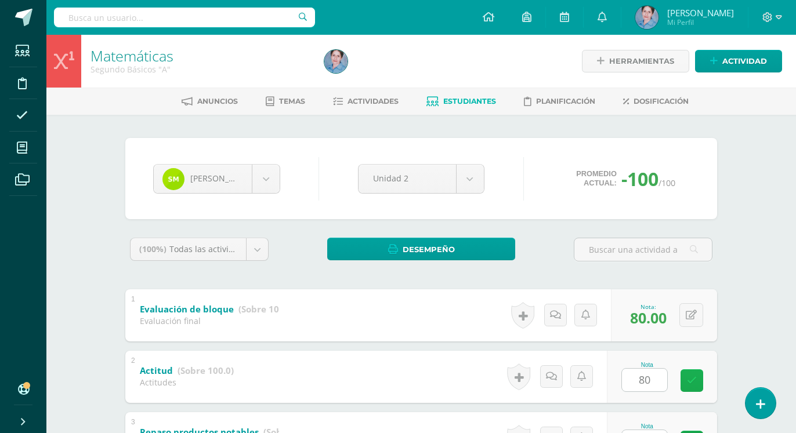
click at [689, 378] on icon at bounding box center [692, 381] width 10 height 10
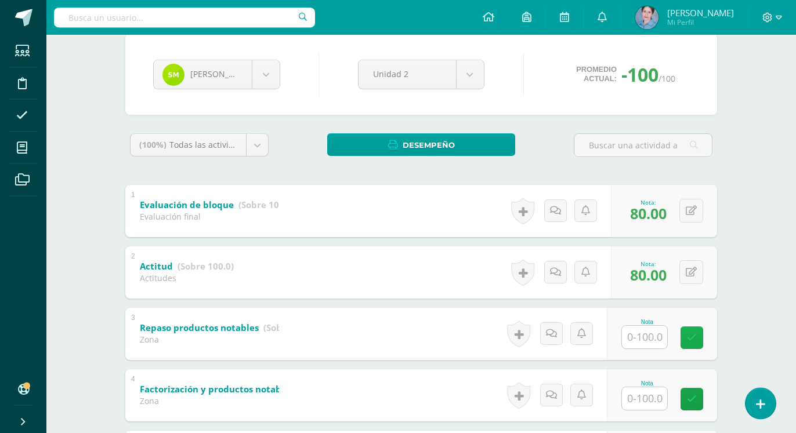
scroll to position [178, 0]
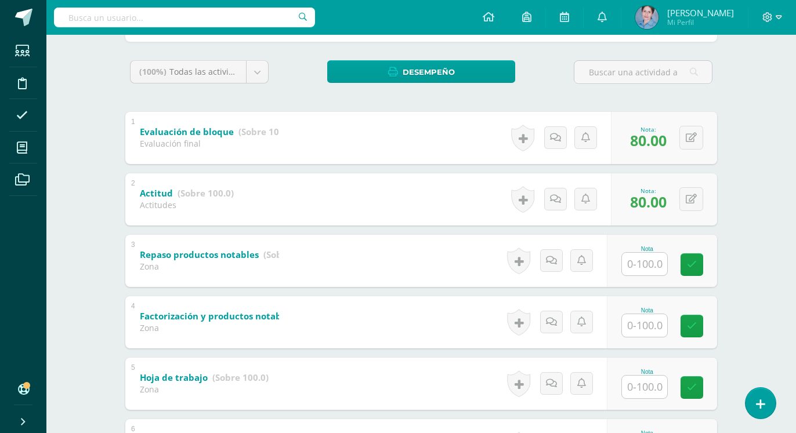
click at [640, 265] on input "text" at bounding box center [644, 264] width 45 height 23
click at [695, 262] on icon at bounding box center [692, 265] width 10 height 10
type input "80"
click at [652, 323] on input "text" at bounding box center [644, 325] width 45 height 23
type input "80"
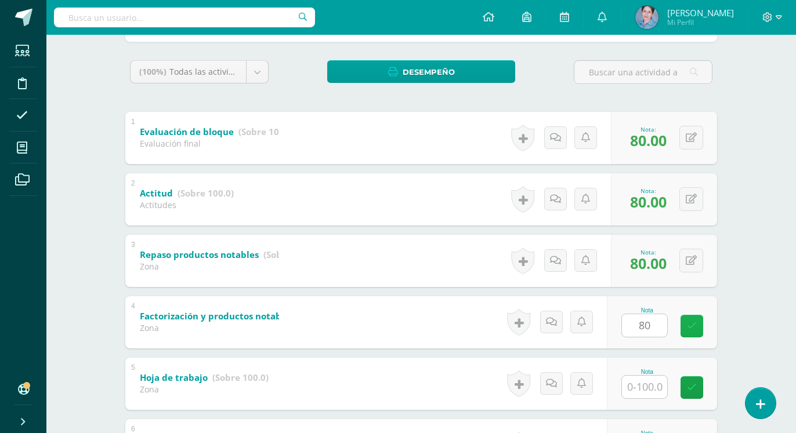
click at [689, 324] on icon at bounding box center [692, 326] width 10 height 10
click at [645, 392] on input "text" at bounding box center [644, 387] width 45 height 23
type input "1"
type input "80"
click at [686, 386] on link at bounding box center [692, 388] width 23 height 23
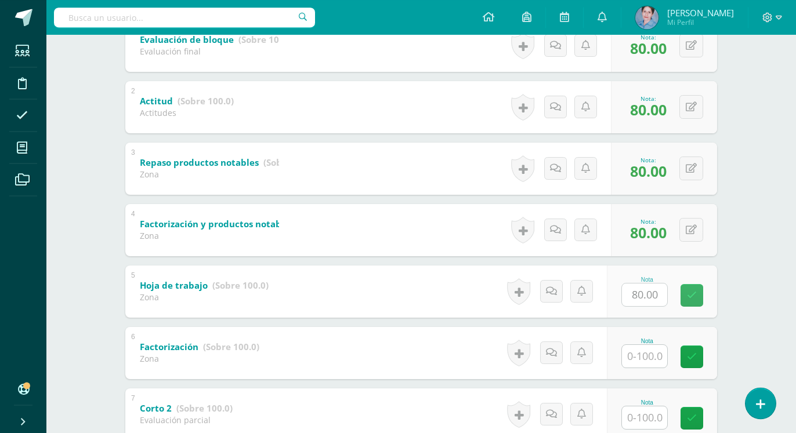
scroll to position [296, 0]
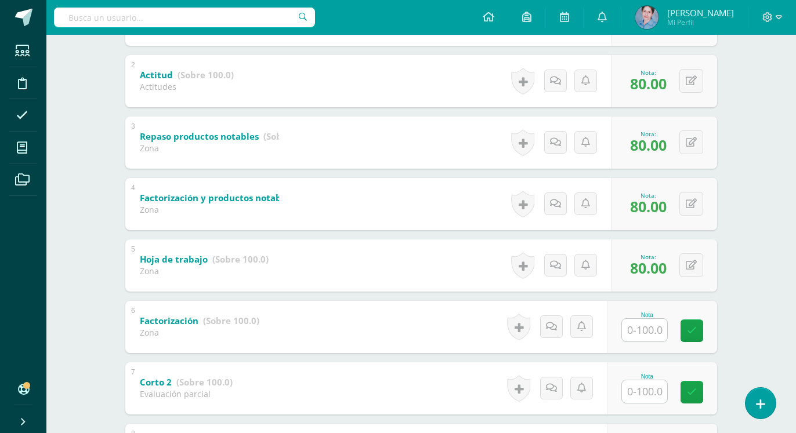
click at [654, 328] on input "text" at bounding box center [644, 330] width 45 height 23
type input "80"
click at [685, 324] on link at bounding box center [692, 331] width 23 height 23
click at [646, 392] on input "text" at bounding box center [644, 392] width 45 height 23
type input "80"
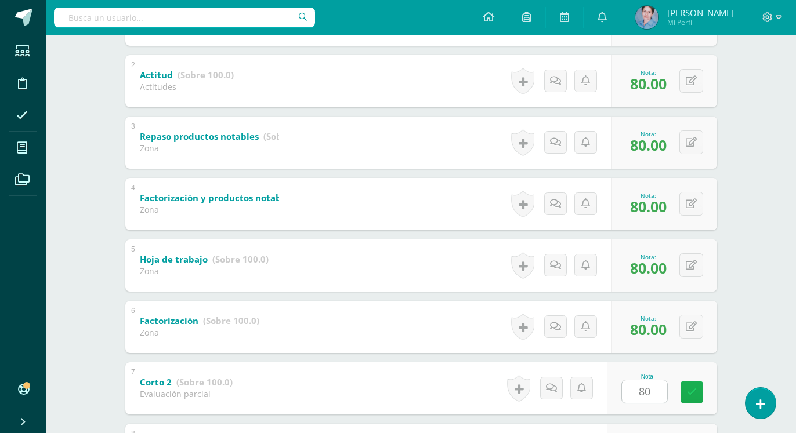
click at [694, 392] on icon at bounding box center [692, 393] width 10 height 10
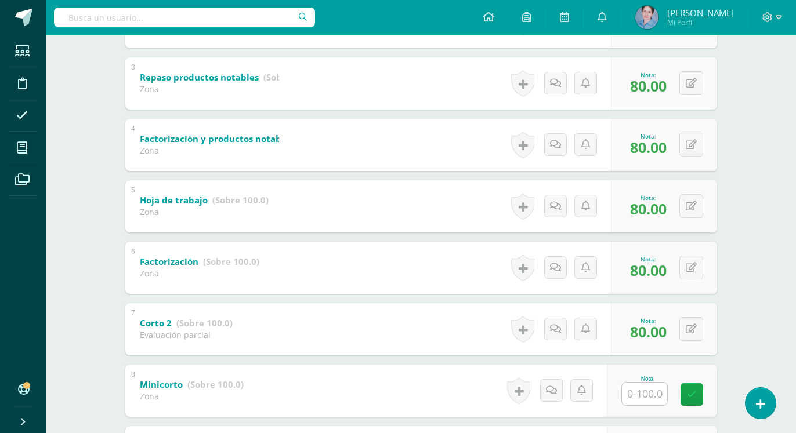
click at [649, 391] on input "text" at bounding box center [644, 394] width 45 height 23
type input "80"
click at [689, 392] on icon at bounding box center [692, 395] width 10 height 10
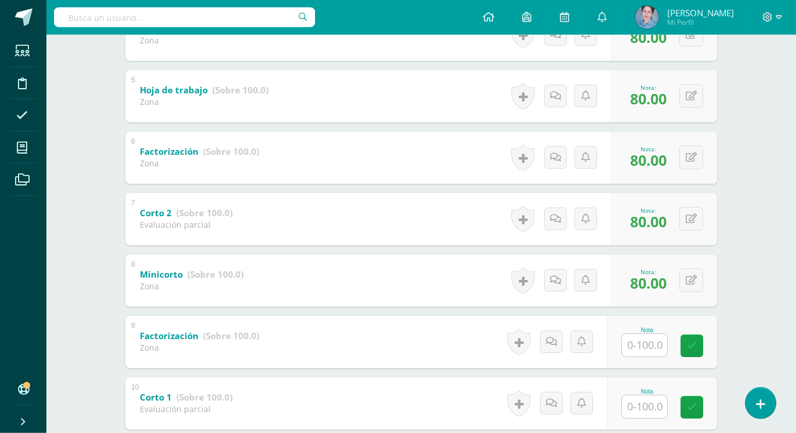
scroll to position [473, 0]
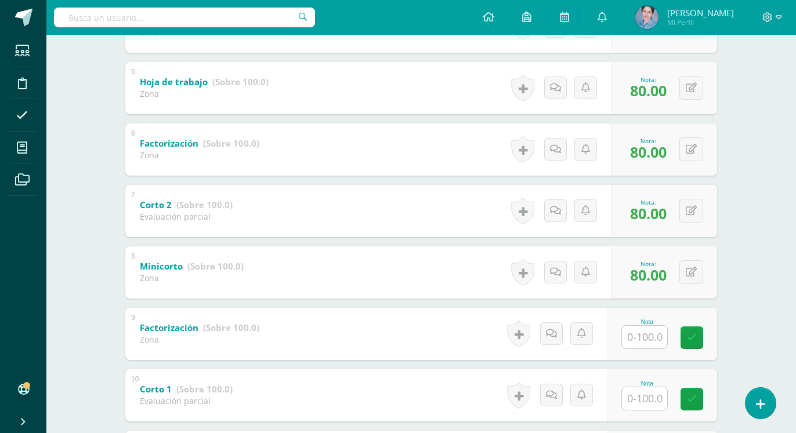
click at [650, 335] on input "text" at bounding box center [644, 337] width 45 height 23
type input "80"
click at [693, 333] on icon at bounding box center [692, 338] width 10 height 10
click at [660, 399] on input "text" at bounding box center [644, 399] width 45 height 23
type input "80"
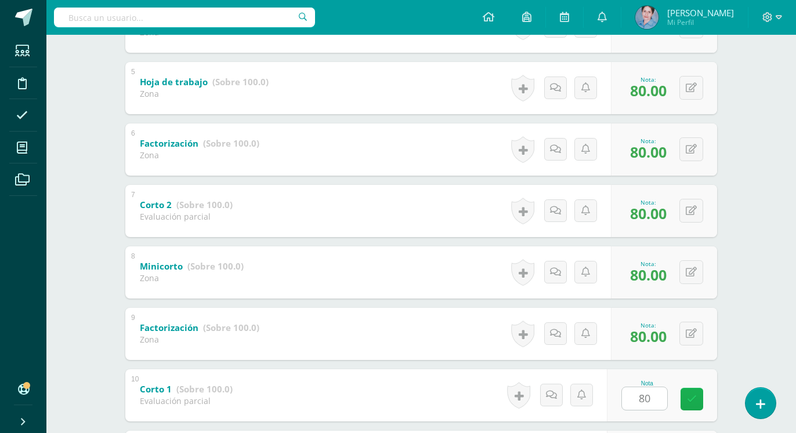
click at [692, 395] on icon at bounding box center [692, 400] width 10 height 10
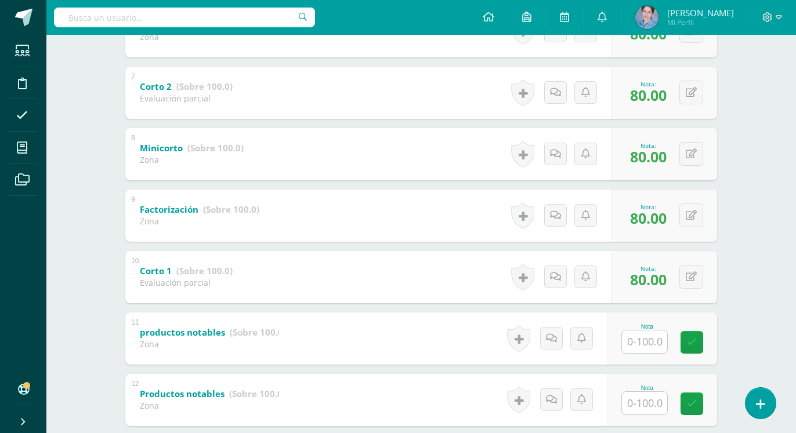
click at [654, 343] on input "text" at bounding box center [644, 342] width 45 height 23
type input "80"
click at [692, 339] on icon at bounding box center [692, 343] width 10 height 10
click at [648, 410] on input "text" at bounding box center [644, 403] width 45 height 23
type input "80"
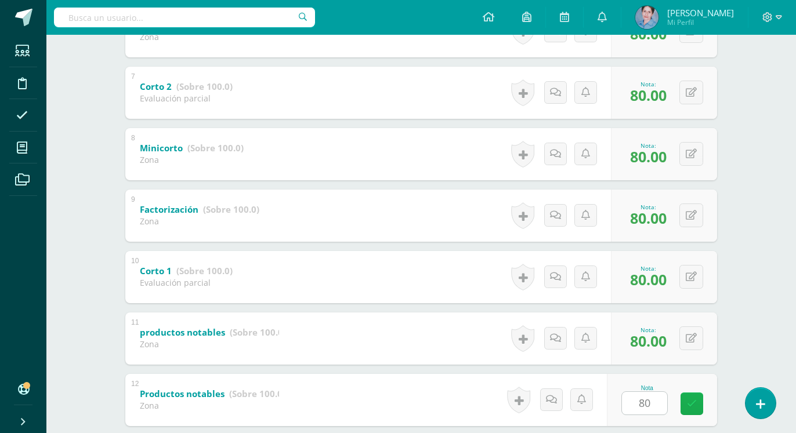
click at [696, 403] on icon at bounding box center [692, 404] width 10 height 10
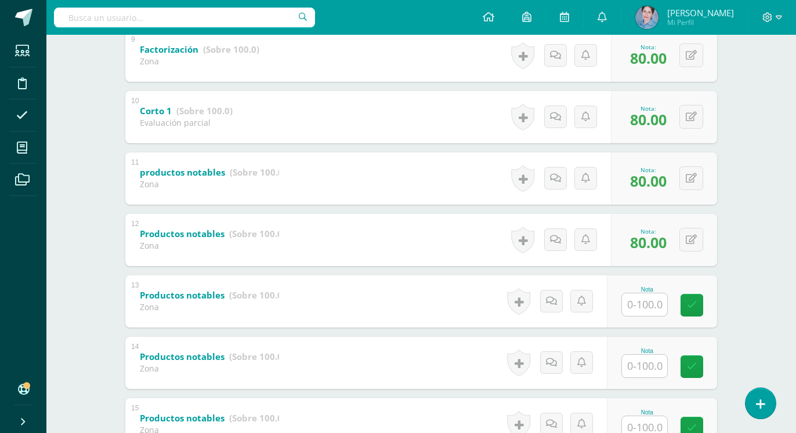
scroll to position [769, 0]
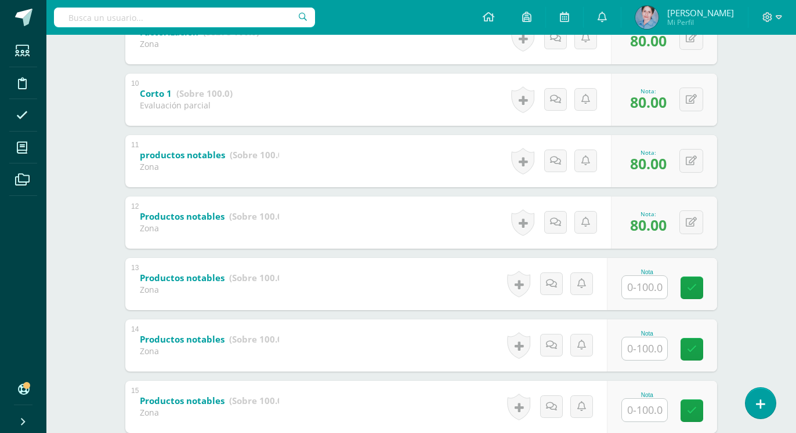
click at [642, 285] on input "text" at bounding box center [644, 287] width 45 height 23
type input "80"
click at [696, 281] on link at bounding box center [692, 288] width 23 height 23
click at [651, 342] on input "text" at bounding box center [644, 349] width 45 height 23
type input "80"
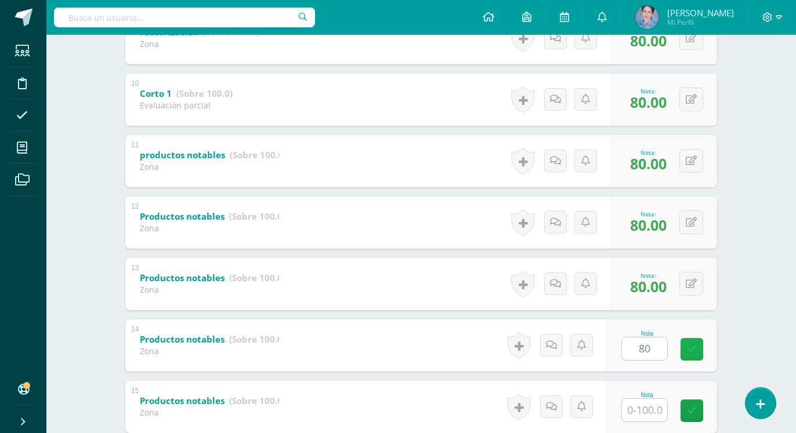
click at [692, 343] on link at bounding box center [692, 349] width 23 height 23
click at [641, 411] on input "text" at bounding box center [644, 410] width 45 height 23
type input "80"
click at [691, 413] on icon at bounding box center [692, 411] width 10 height 10
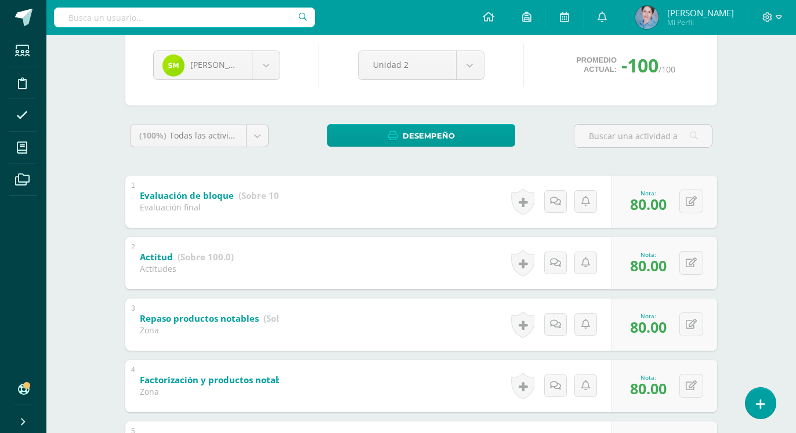
scroll to position [0, 0]
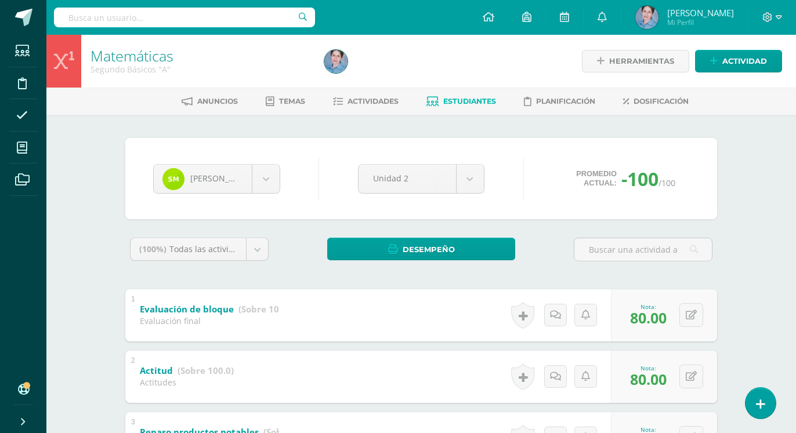
click at [464, 102] on span "Estudiantes" at bounding box center [469, 101] width 53 height 9
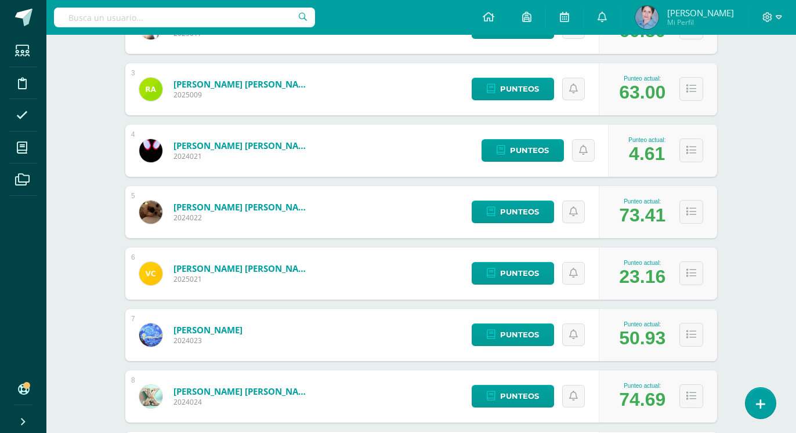
scroll to position [16, 0]
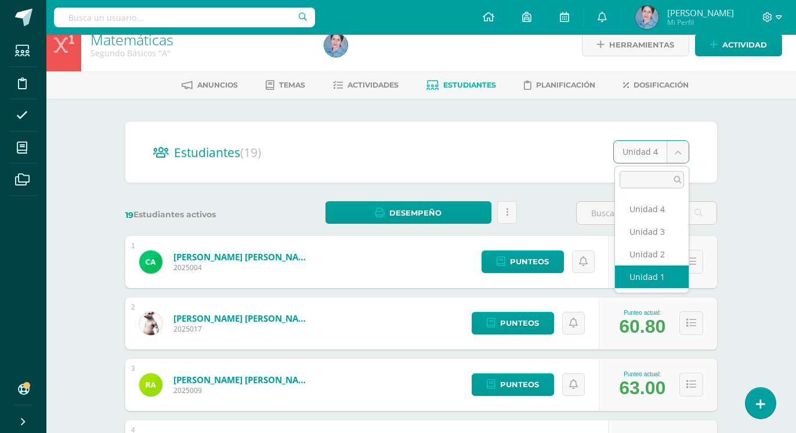
select select "/dashboard/teacher/section/2675/students/?unit=157348"
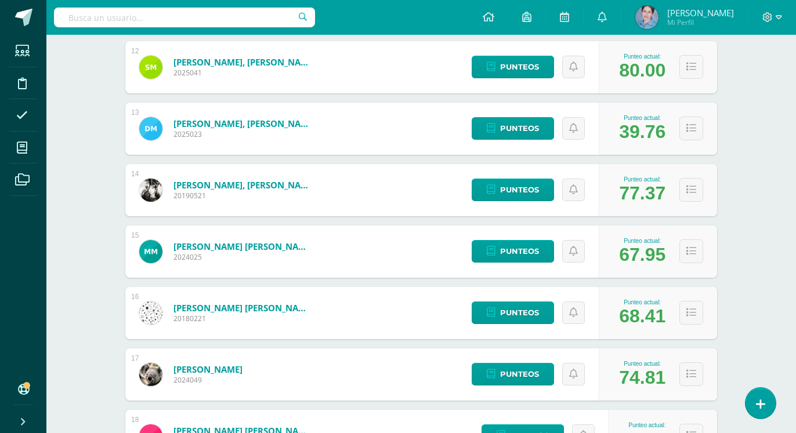
scroll to position [1022, 0]
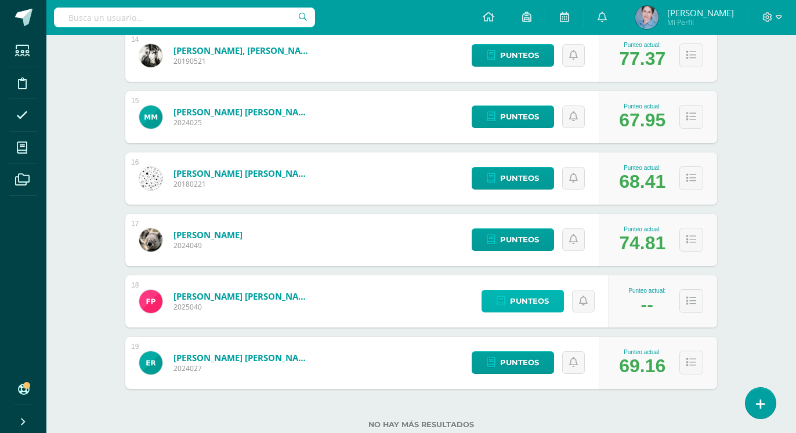
click at [521, 294] on span "Punteos" at bounding box center [529, 301] width 39 height 21
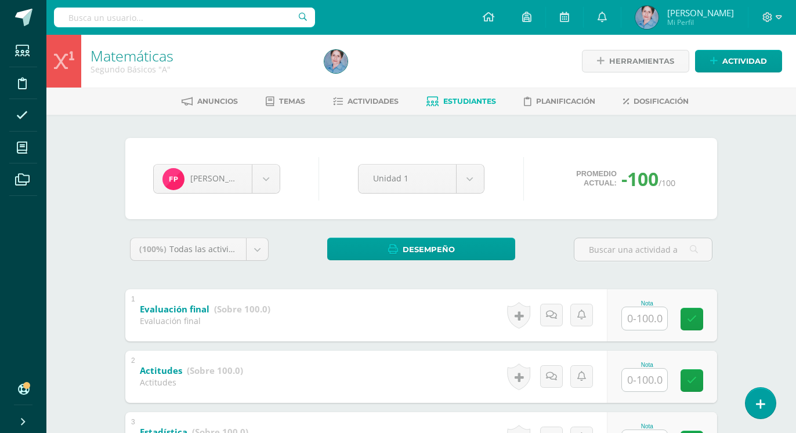
drag, startPoint x: 648, startPoint y: 318, endPoint x: 654, endPoint y: 303, distance: 16.1
click at [649, 317] on input "text" at bounding box center [644, 319] width 45 height 23
click at [641, 322] on input "text" at bounding box center [644, 319] width 45 height 23
type input "52"
click at [689, 317] on icon at bounding box center [692, 319] width 10 height 10
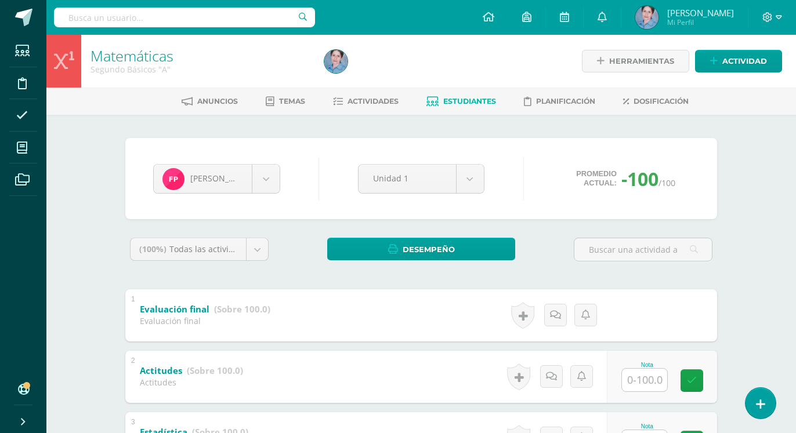
click at [650, 374] on input "text" at bounding box center [644, 380] width 45 height 23
type input "52"
click at [691, 381] on icon at bounding box center [692, 381] width 10 height 10
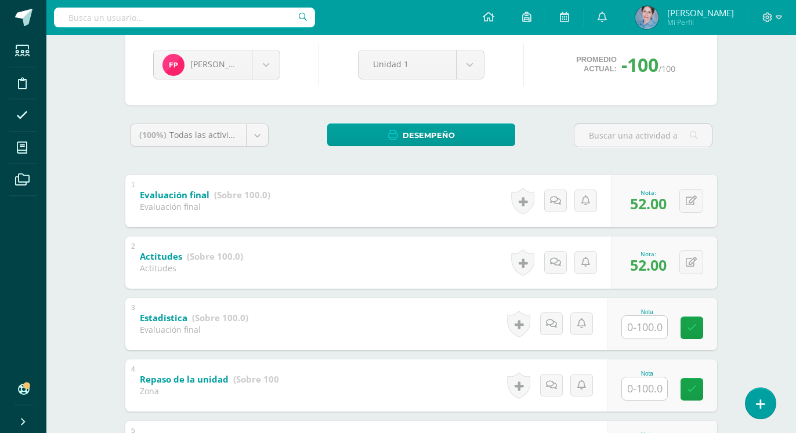
scroll to position [178, 0]
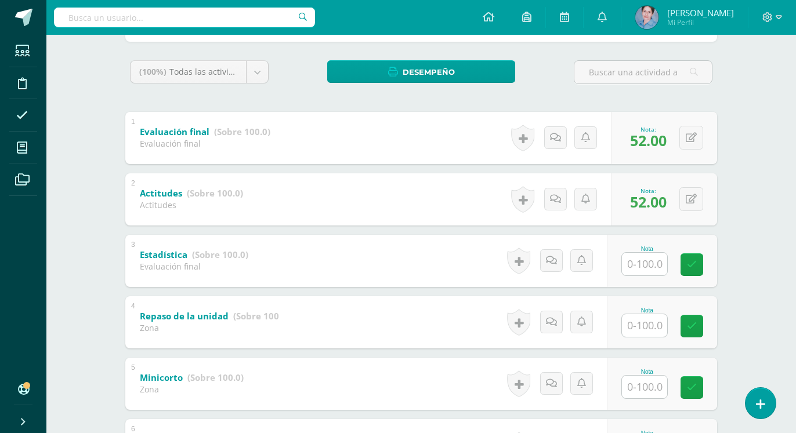
click at [648, 266] on input "text" at bounding box center [644, 264] width 45 height 23
type input "52"
click at [696, 261] on icon at bounding box center [692, 265] width 10 height 10
click at [654, 327] on input "text" at bounding box center [644, 325] width 45 height 23
type input "52"
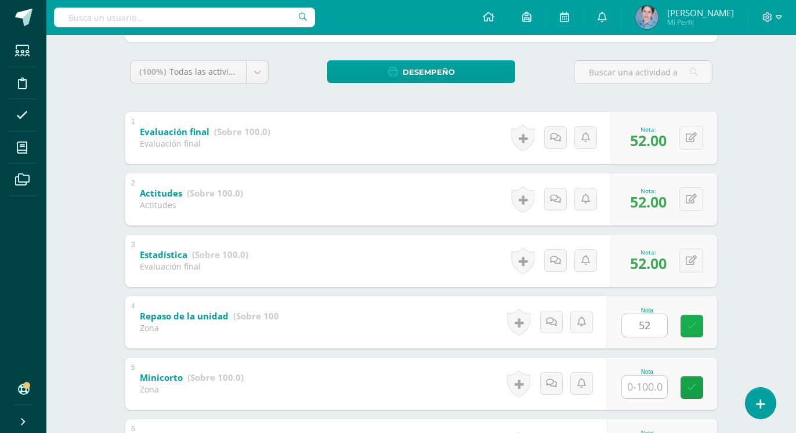
click at [693, 325] on icon at bounding box center [692, 326] width 10 height 10
click at [638, 390] on input "text" at bounding box center [644, 387] width 45 height 23
type input "52"
drag, startPoint x: 688, startPoint y: 379, endPoint x: 677, endPoint y: 379, distance: 10.4
click at [688, 379] on link at bounding box center [692, 388] width 23 height 23
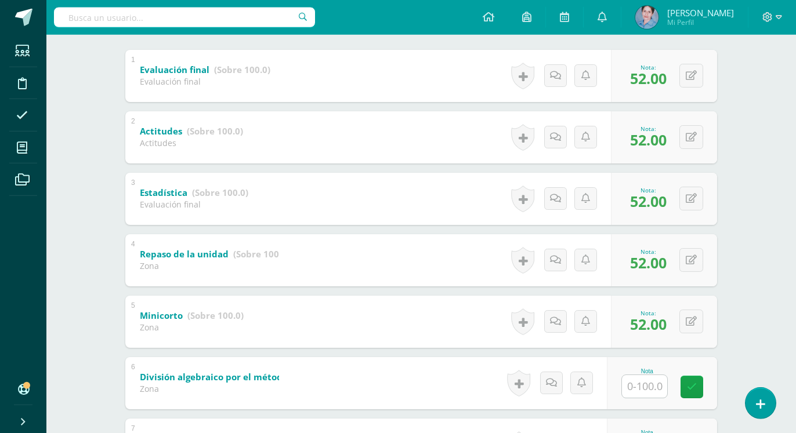
scroll to position [355, 0]
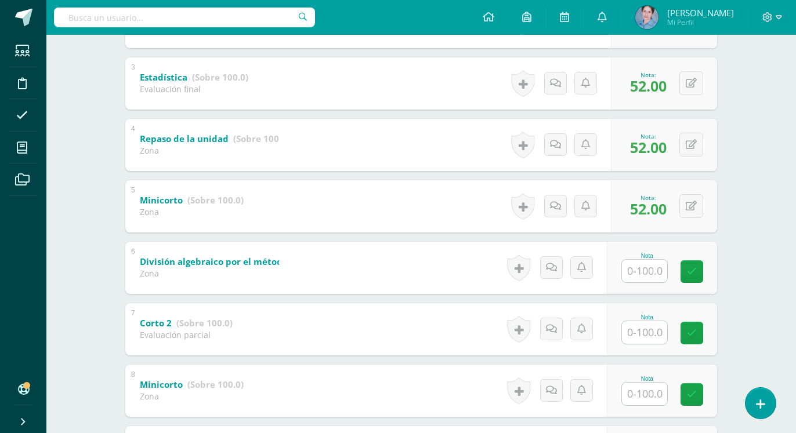
click at [648, 270] on input "text" at bounding box center [644, 271] width 45 height 23
type input "52"
click at [695, 269] on icon at bounding box center [692, 272] width 10 height 10
click at [649, 328] on input "text" at bounding box center [644, 332] width 45 height 23
type input "52"
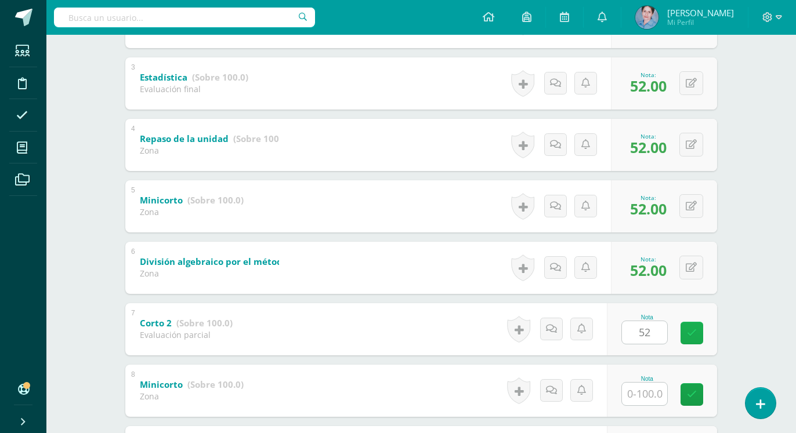
click at [689, 327] on link at bounding box center [692, 333] width 23 height 23
click at [644, 394] on input "text" at bounding box center [644, 394] width 45 height 23
type input "52"
click at [695, 392] on icon at bounding box center [692, 395] width 10 height 10
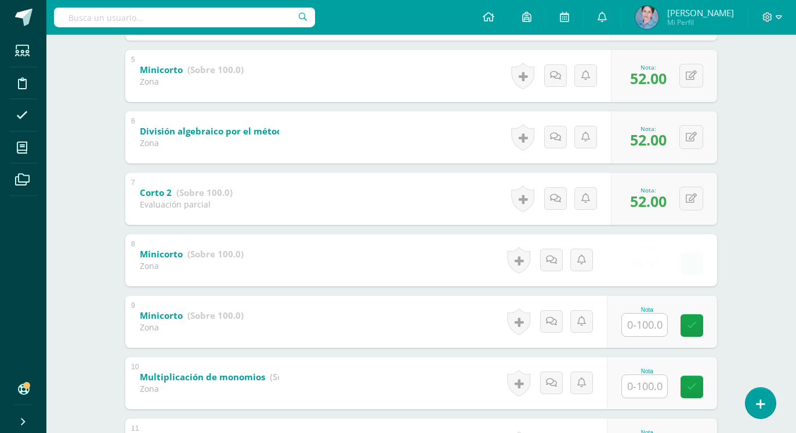
scroll to position [533, 0]
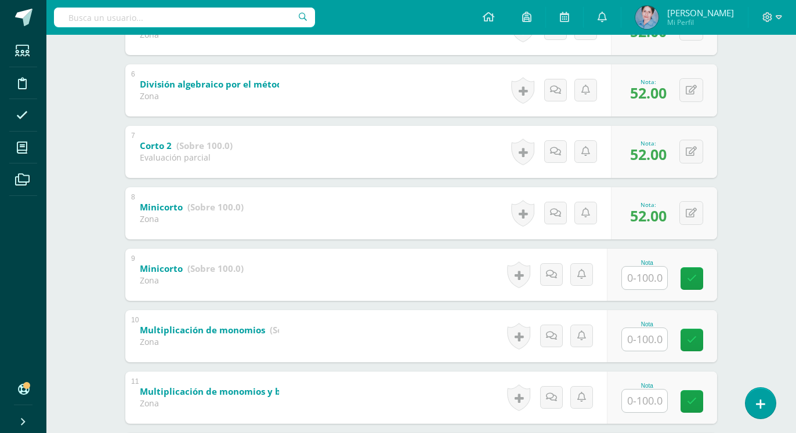
click at [646, 275] on input "text" at bounding box center [644, 278] width 45 height 23
type input "52"
click at [690, 276] on icon at bounding box center [692, 279] width 10 height 10
click at [646, 338] on input "text" at bounding box center [644, 339] width 45 height 23
type input "52"
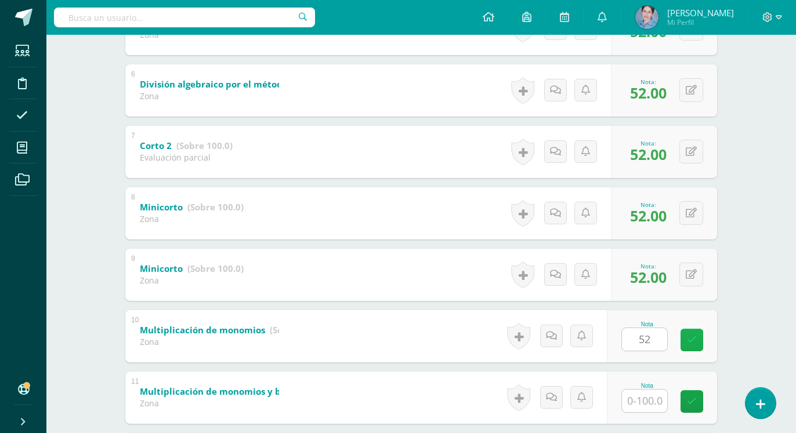
click at [689, 334] on link at bounding box center [692, 340] width 23 height 23
click at [636, 404] on input "text" at bounding box center [644, 401] width 45 height 23
type input "52"
click at [692, 402] on icon at bounding box center [692, 402] width 10 height 10
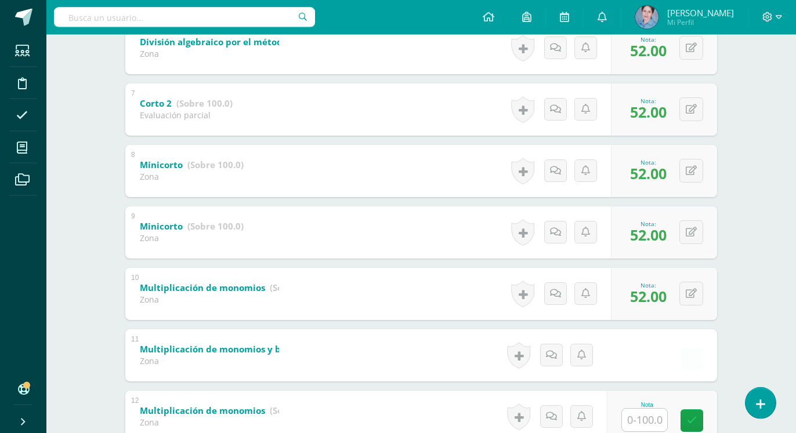
scroll to position [592, 0]
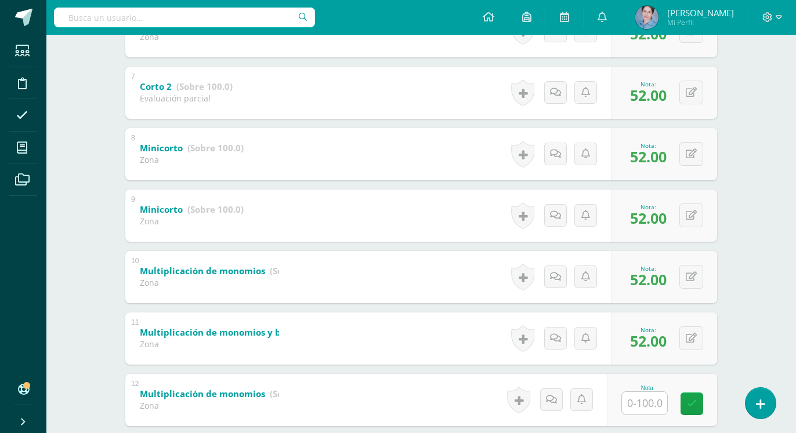
click at [653, 401] on input "text" at bounding box center [644, 403] width 45 height 23
type input "52"
click at [695, 402] on icon at bounding box center [692, 404] width 10 height 10
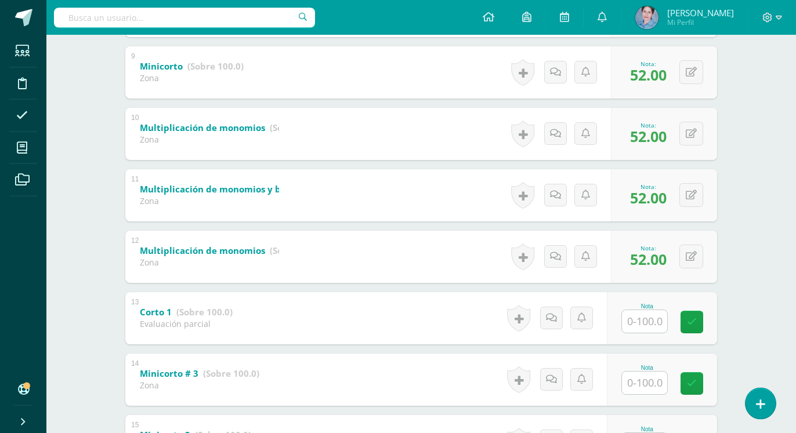
scroll to position [769, 0]
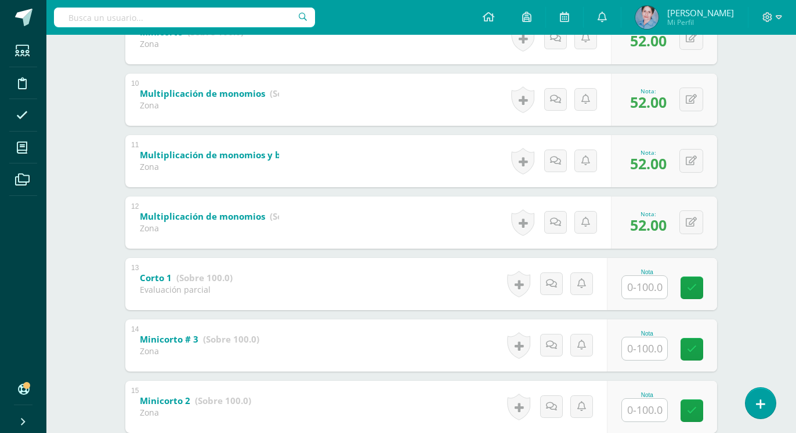
click at [641, 288] on input "text" at bounding box center [644, 287] width 45 height 23
type input "52"
click at [692, 283] on icon at bounding box center [692, 288] width 10 height 10
click at [650, 346] on input "text" at bounding box center [644, 349] width 45 height 23
type input "52"
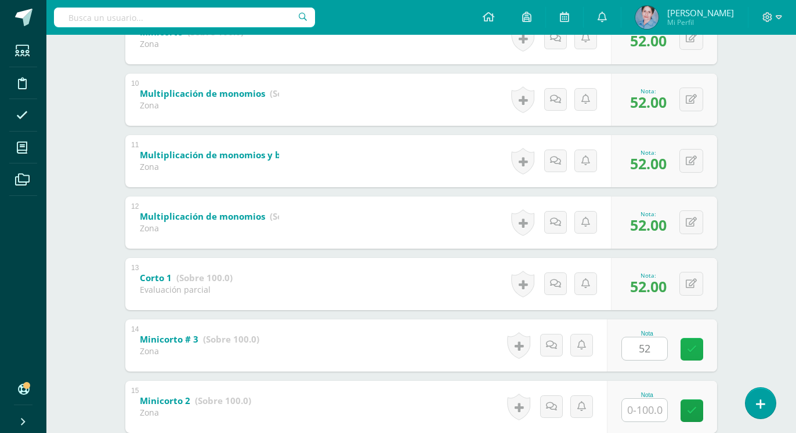
click at [689, 352] on icon at bounding box center [692, 350] width 10 height 10
click at [657, 411] on input "text" at bounding box center [644, 410] width 45 height 23
type input "52"
click at [696, 412] on icon at bounding box center [692, 411] width 10 height 10
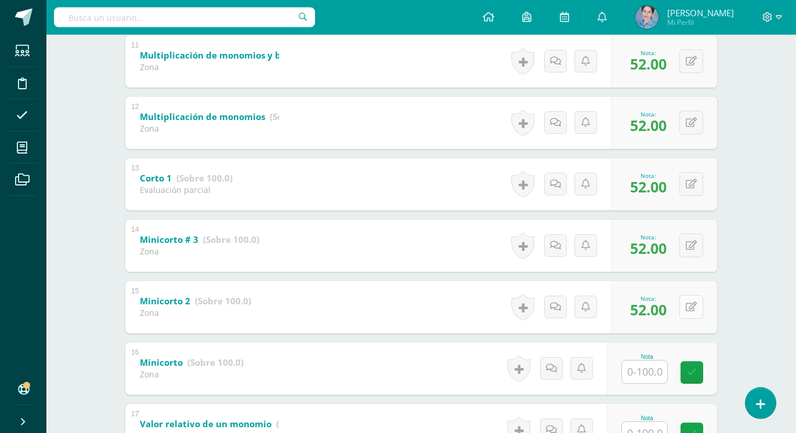
scroll to position [947, 0]
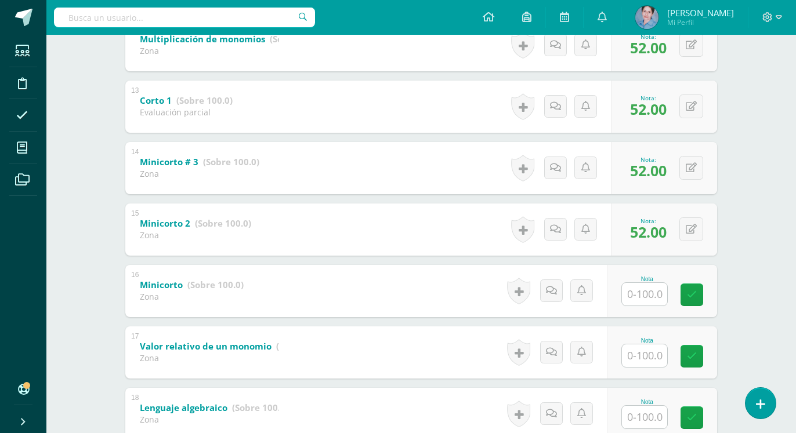
click at [645, 290] on input "text" at bounding box center [644, 294] width 45 height 23
type input "52"
click at [690, 289] on link at bounding box center [692, 295] width 23 height 23
drag, startPoint x: 644, startPoint y: 354, endPoint x: 649, endPoint y: 344, distance: 10.9
click at [646, 353] on input "text" at bounding box center [644, 356] width 45 height 23
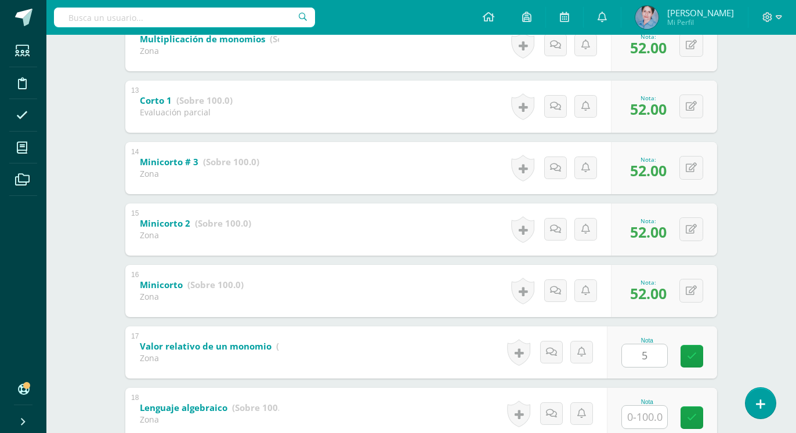
type input "52"
click at [692, 355] on icon at bounding box center [692, 357] width 10 height 10
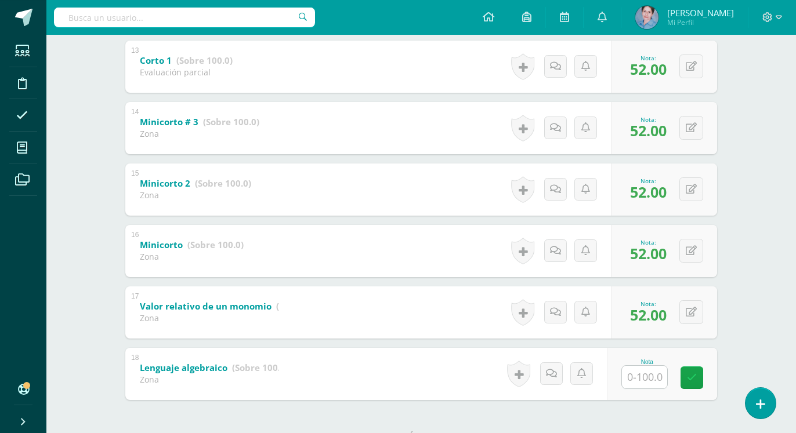
scroll to position [1006, 0]
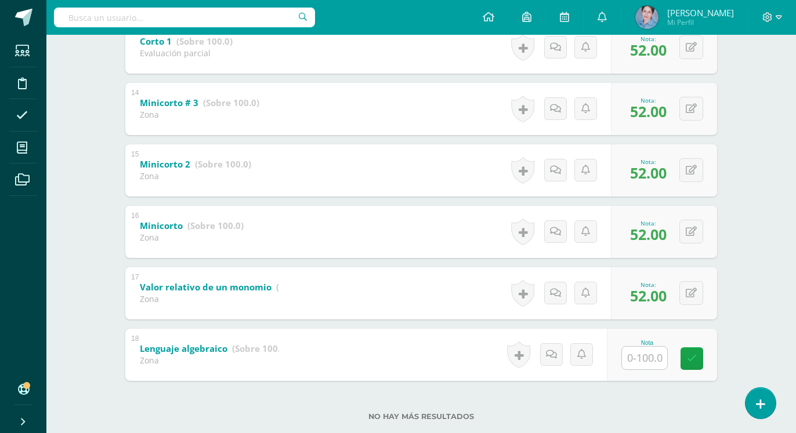
click at [647, 356] on input "text" at bounding box center [644, 358] width 45 height 23
type input "52"
click at [695, 356] on icon at bounding box center [692, 359] width 10 height 10
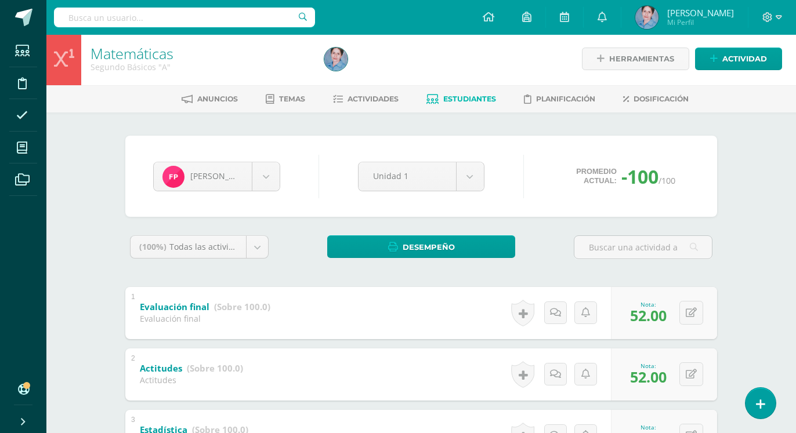
scroll to position [0, 0]
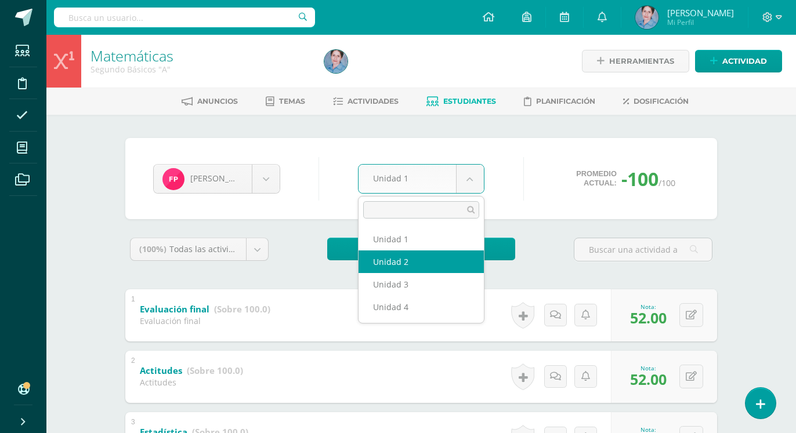
select select "Unidad 2"
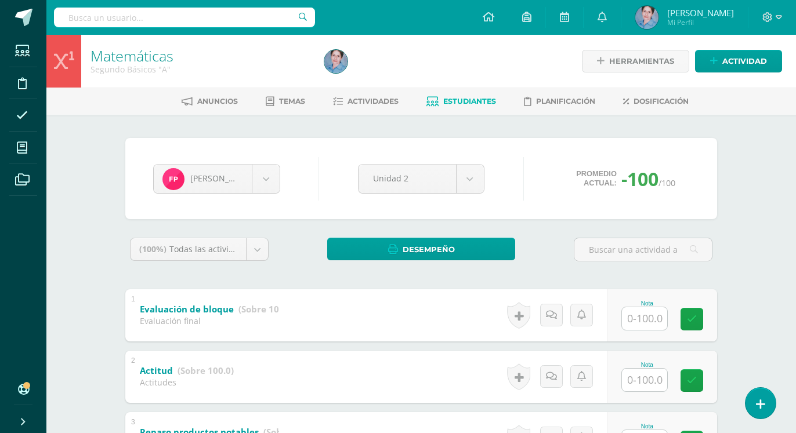
click at [641, 318] on input "text" at bounding box center [644, 319] width 45 height 23
type input "70"
click at [694, 318] on icon at bounding box center [692, 319] width 10 height 10
click at [655, 379] on input "text" at bounding box center [644, 380] width 45 height 23
type input "70"
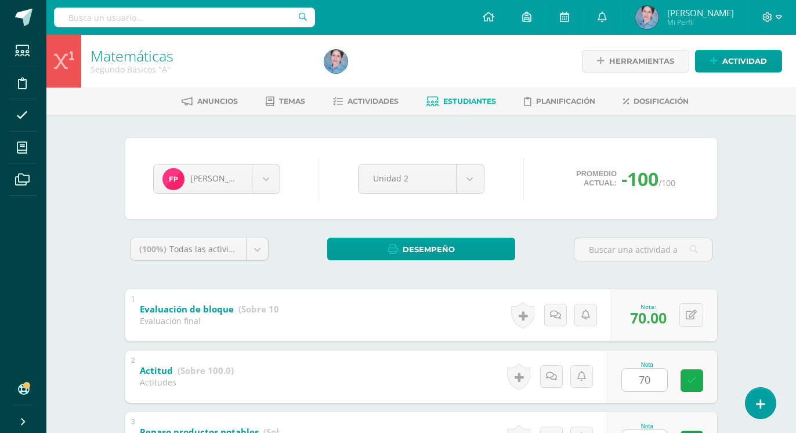
click at [694, 378] on icon at bounding box center [692, 381] width 10 height 10
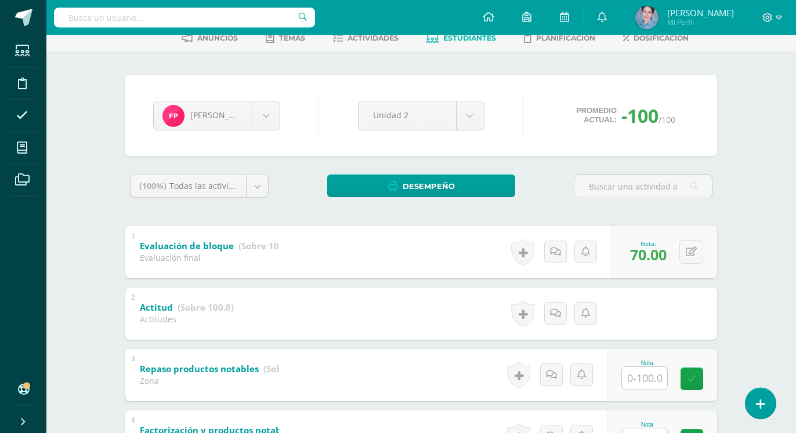
scroll to position [118, 0]
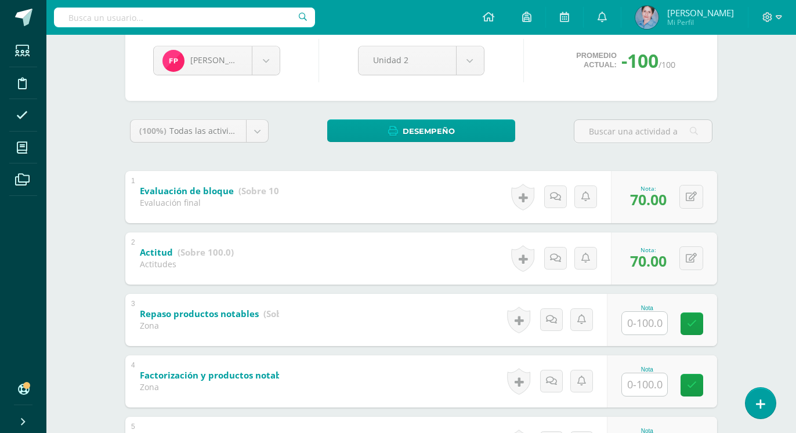
click at [653, 317] on input "text" at bounding box center [644, 323] width 45 height 23
type input "70"
click at [693, 325] on icon at bounding box center [692, 324] width 10 height 10
drag, startPoint x: 641, startPoint y: 382, endPoint x: 649, endPoint y: 368, distance: 16.1
click at [642, 381] on input "text" at bounding box center [644, 385] width 45 height 23
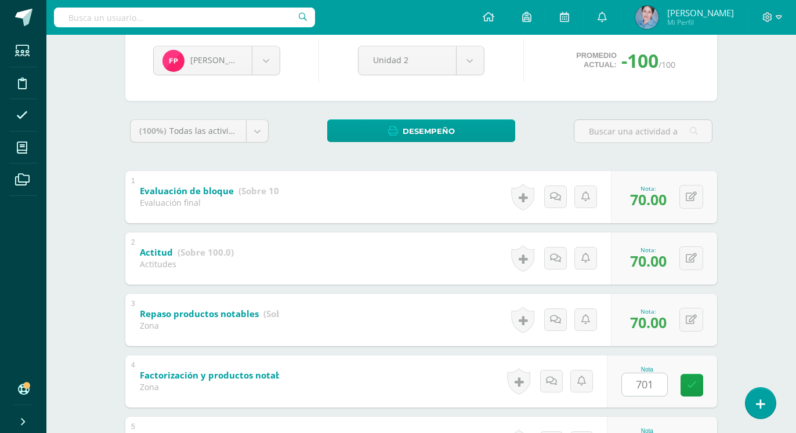
type input "70"
click at [690, 382] on icon at bounding box center [692, 386] width 10 height 10
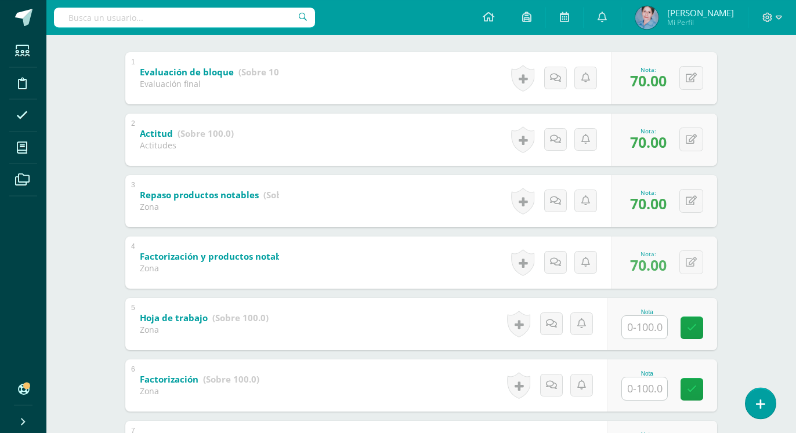
scroll to position [296, 0]
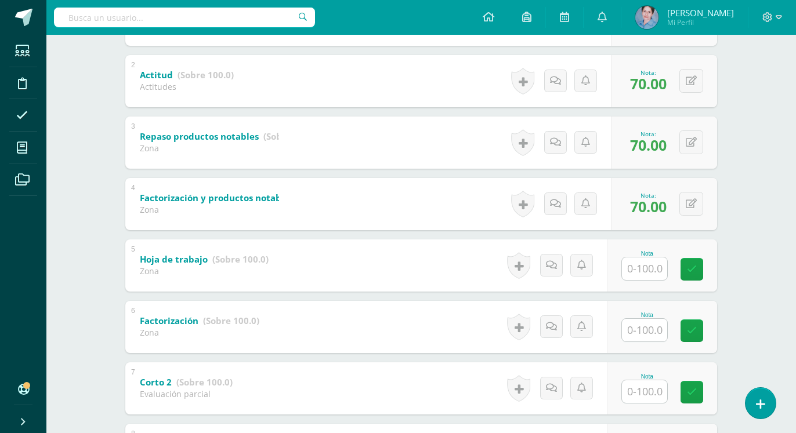
click at [656, 266] on input "text" at bounding box center [644, 269] width 45 height 23
type input "70"
click at [693, 266] on icon at bounding box center [692, 270] width 10 height 10
click at [650, 330] on input "text" at bounding box center [644, 330] width 45 height 23
type input "70"
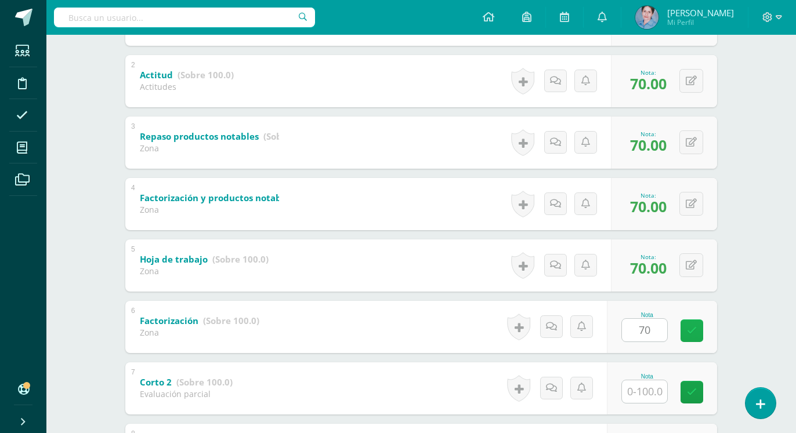
click at [688, 331] on link at bounding box center [692, 331] width 23 height 23
click at [650, 389] on input "text" at bounding box center [644, 392] width 45 height 23
type input "70"
click at [692, 392] on icon at bounding box center [692, 393] width 10 height 10
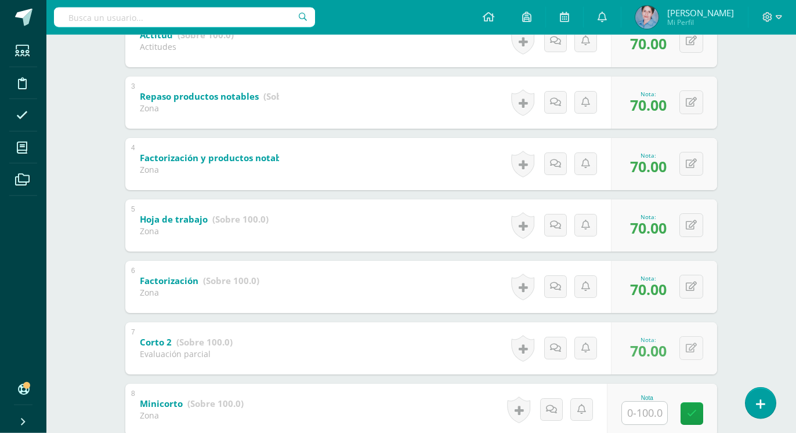
scroll to position [473, 0]
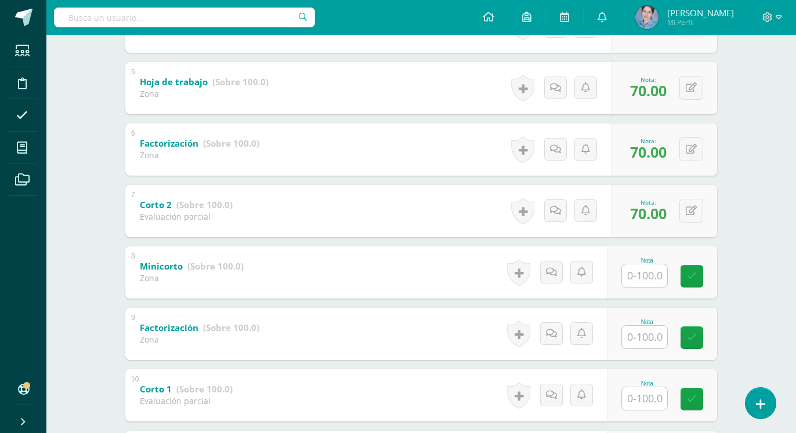
click at [649, 277] on input "text" at bounding box center [644, 276] width 45 height 23
type input "70"
click at [690, 270] on link at bounding box center [692, 276] width 23 height 23
click at [649, 338] on input "text" at bounding box center [644, 337] width 45 height 23
type input "70"
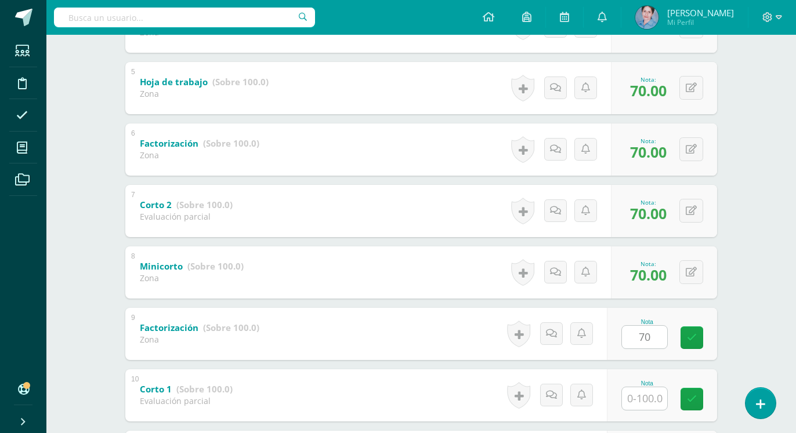
drag, startPoint x: 694, startPoint y: 335, endPoint x: 686, endPoint y: 351, distance: 18.2
click at [696, 333] on icon at bounding box center [692, 338] width 10 height 10
click at [646, 397] on input "text" at bounding box center [644, 399] width 45 height 23
type input "70"
click at [689, 396] on icon at bounding box center [692, 400] width 10 height 10
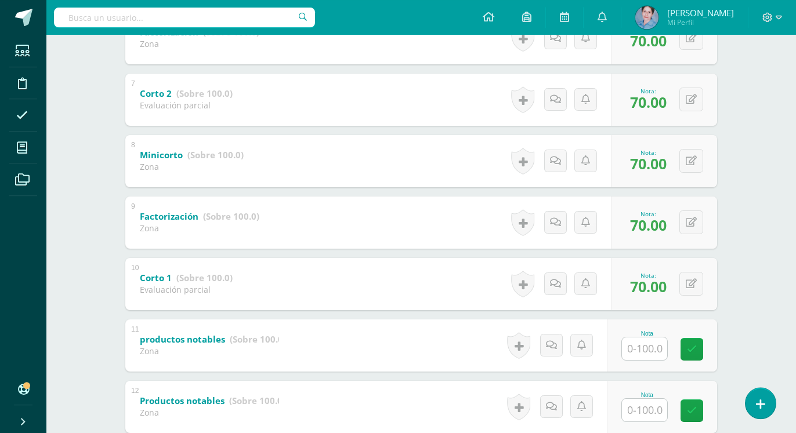
scroll to position [592, 0]
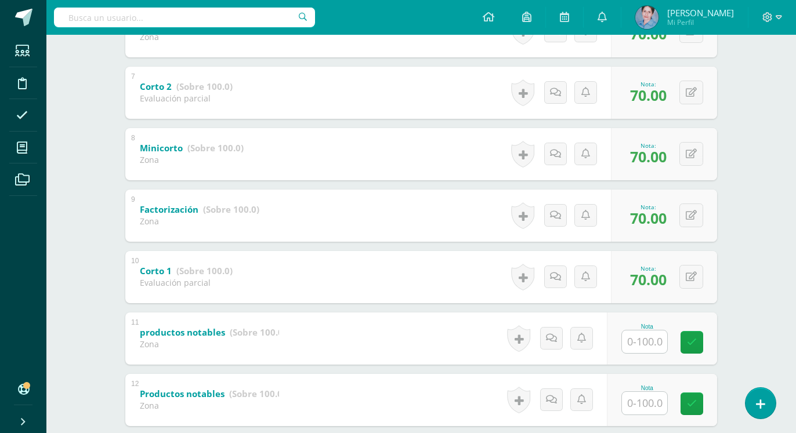
click at [656, 345] on input "text" at bounding box center [644, 342] width 45 height 23
type input "70"
click at [692, 338] on icon at bounding box center [692, 343] width 10 height 10
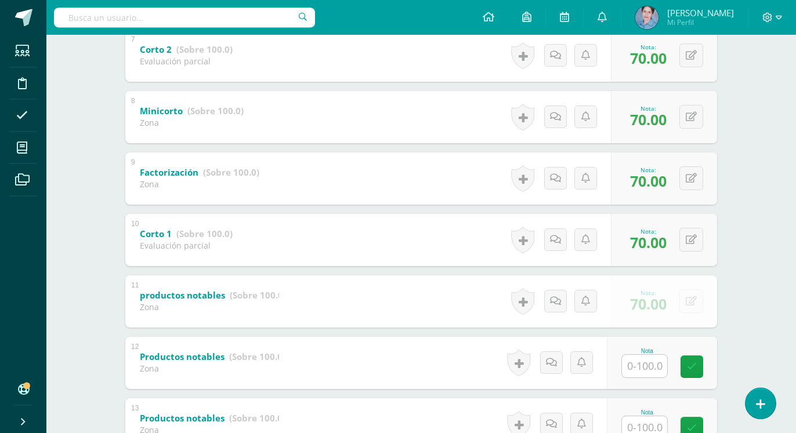
scroll to position [710, 0]
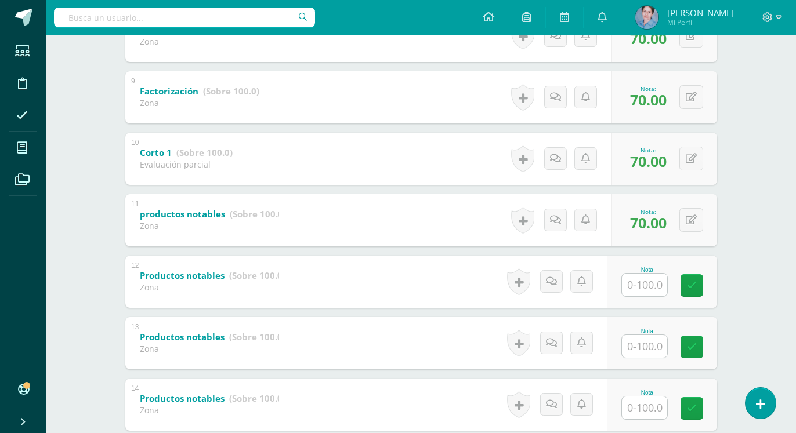
click at [651, 284] on input "text" at bounding box center [644, 285] width 45 height 23
type input "70"
click at [693, 279] on link at bounding box center [692, 285] width 23 height 23
click at [649, 350] on input "text" at bounding box center [644, 346] width 45 height 23
type input "70"
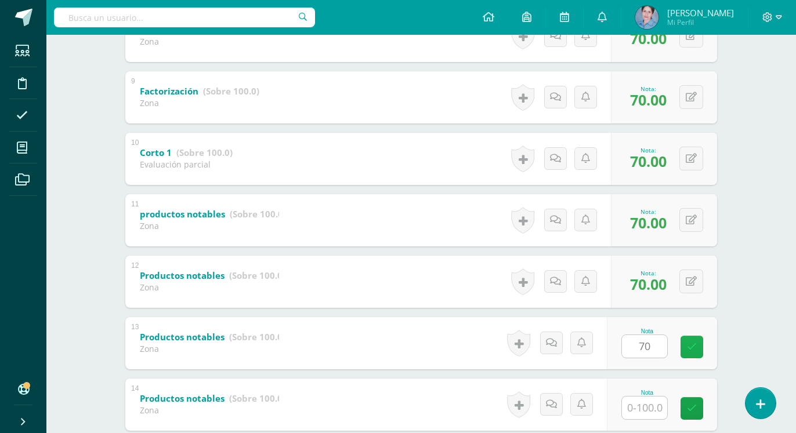
click at [689, 350] on icon at bounding box center [692, 347] width 10 height 10
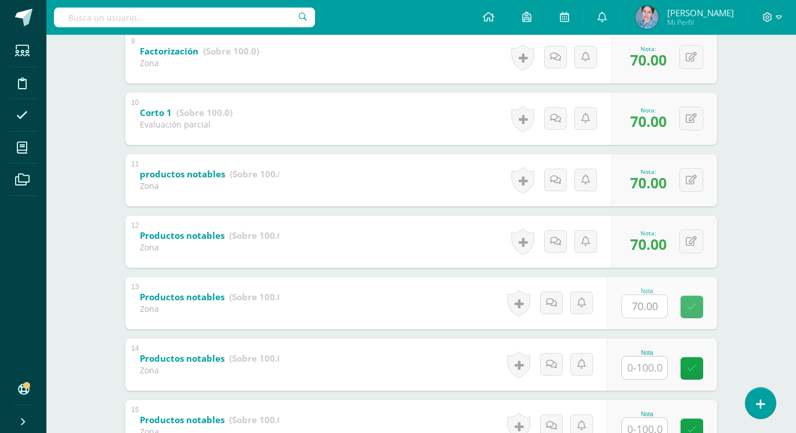
scroll to position [769, 0]
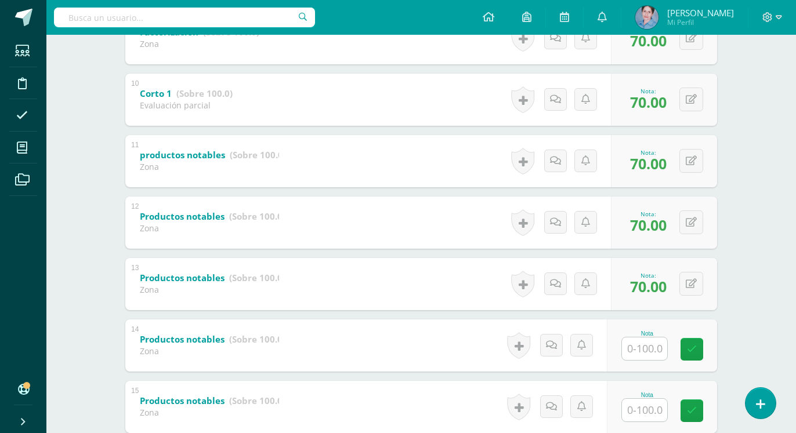
drag, startPoint x: 639, startPoint y: 353, endPoint x: 639, endPoint y: 344, distance: 8.7
click at [639, 352] on input "text" at bounding box center [644, 349] width 45 height 23
type input "70"
click at [690, 346] on icon at bounding box center [692, 350] width 10 height 10
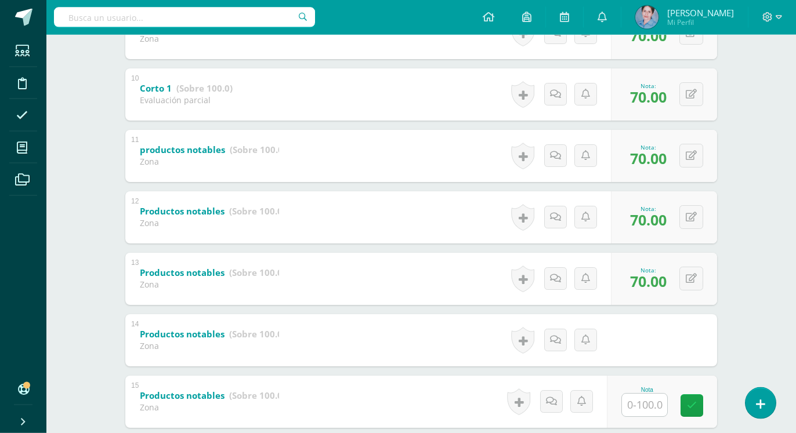
scroll to position [824, 0]
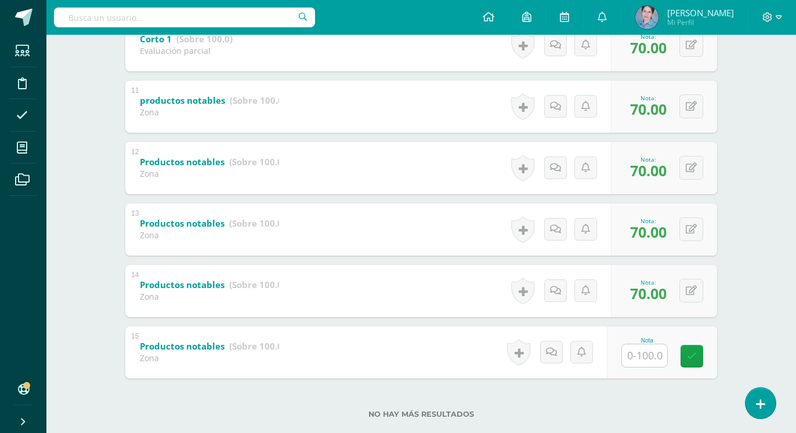
click at [648, 354] on input "text" at bounding box center [644, 356] width 45 height 23
type input "70"
click at [690, 353] on icon at bounding box center [692, 357] width 10 height 10
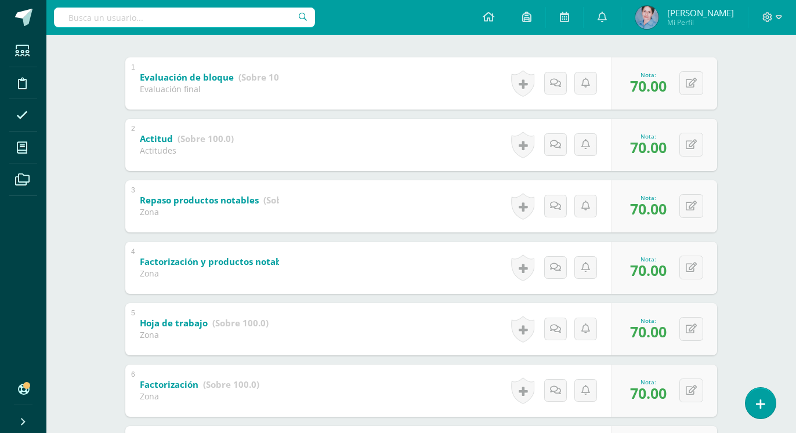
scroll to position [0, 0]
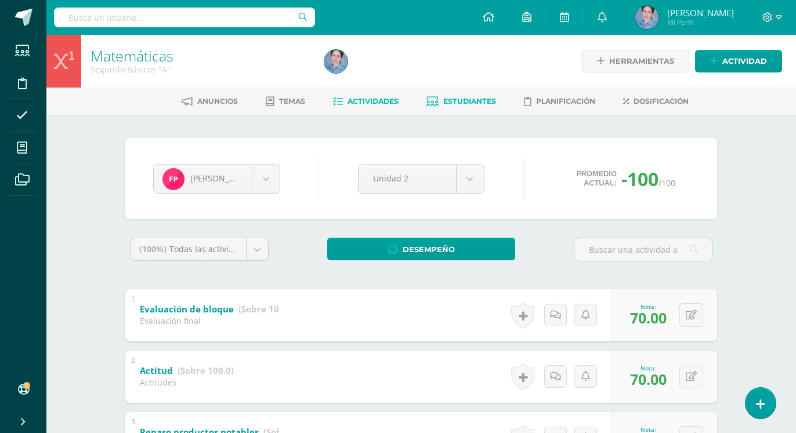
click at [335, 102] on icon at bounding box center [338, 102] width 10 height 10
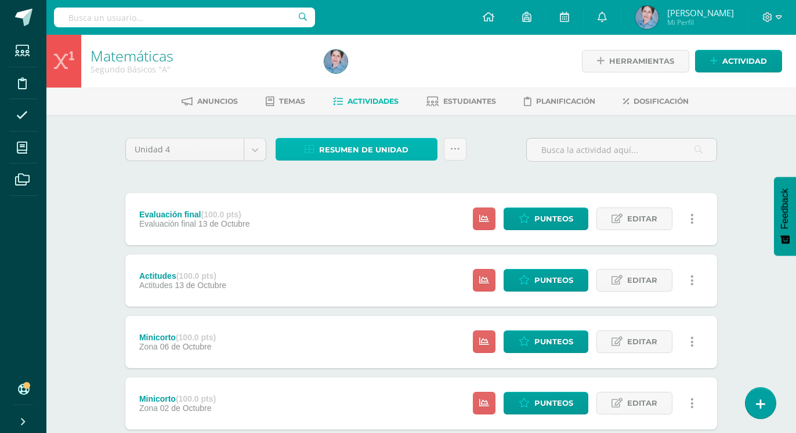
click at [319, 150] on link "Resumen de unidad" at bounding box center [357, 149] width 162 height 23
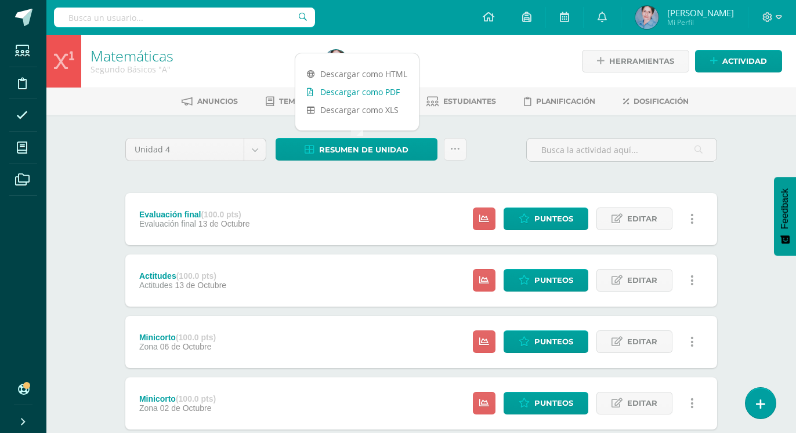
click at [313, 91] on icon at bounding box center [310, 92] width 6 height 8
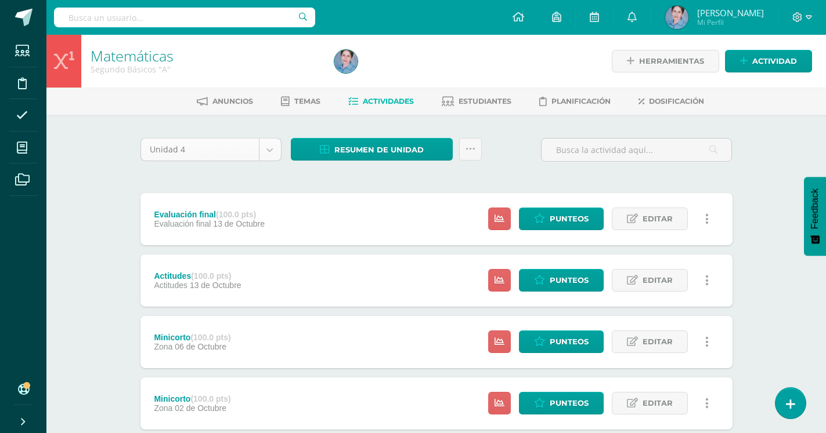
click at [274, 149] on body "Estudiantes Disciplina Asistencia Mis cursos Archivos Soporte Ayuda Reportar un…" at bounding box center [413, 436] width 826 height 872
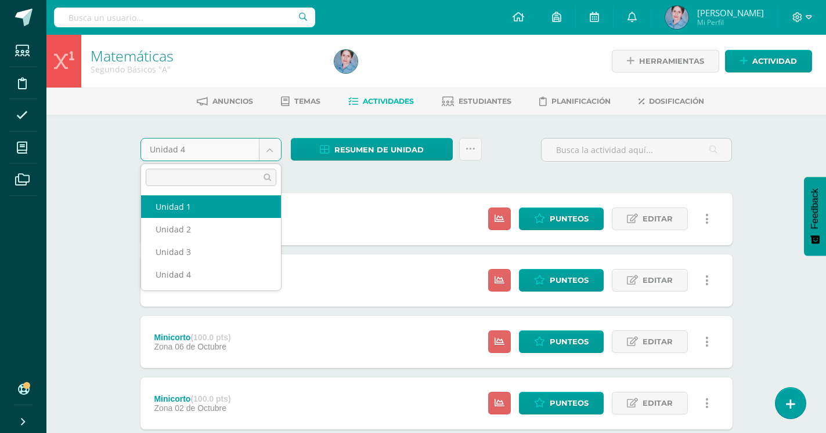
select select "Unidad 1"
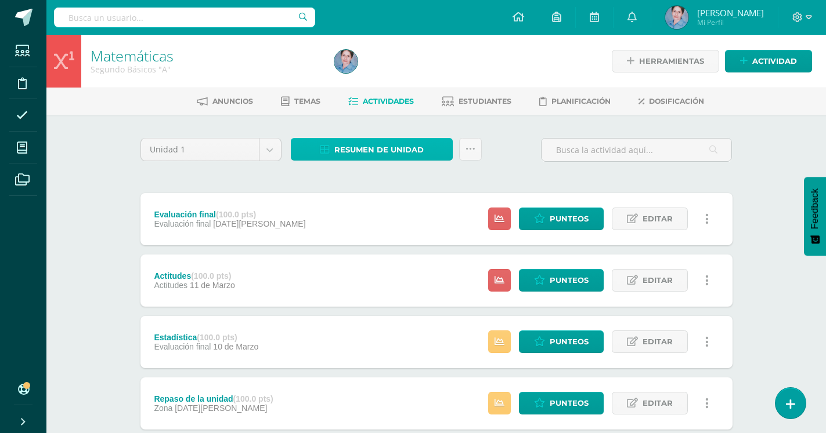
click at [328, 147] on icon at bounding box center [325, 150] width 10 height 10
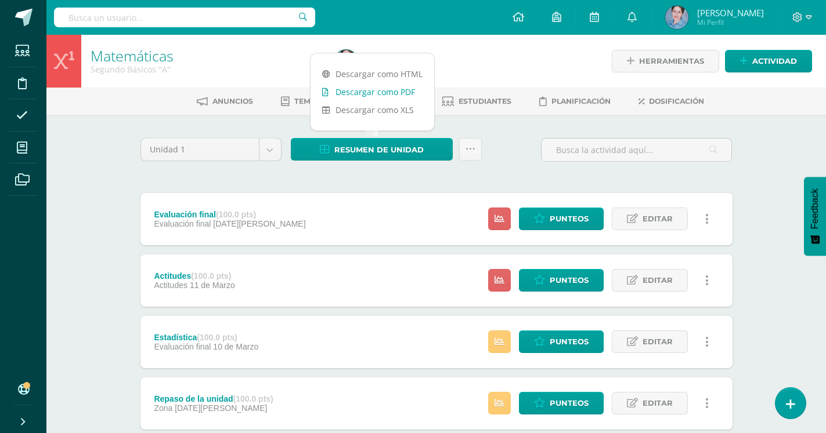
click at [323, 91] on icon at bounding box center [325, 92] width 6 height 8
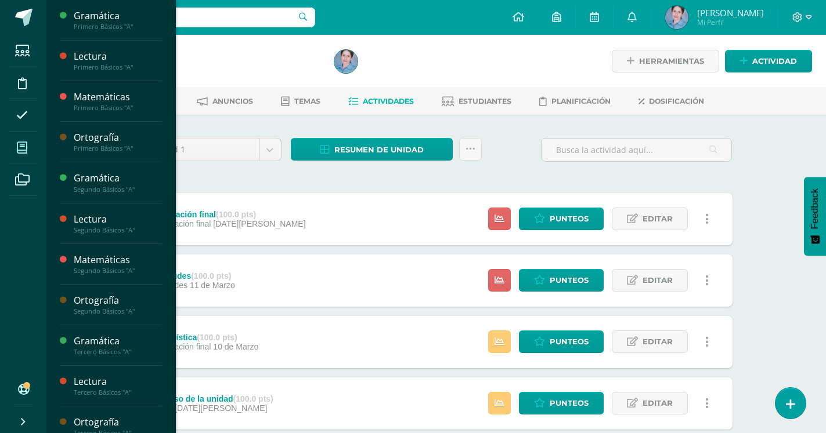
click at [24, 146] on icon at bounding box center [22, 148] width 10 height 12
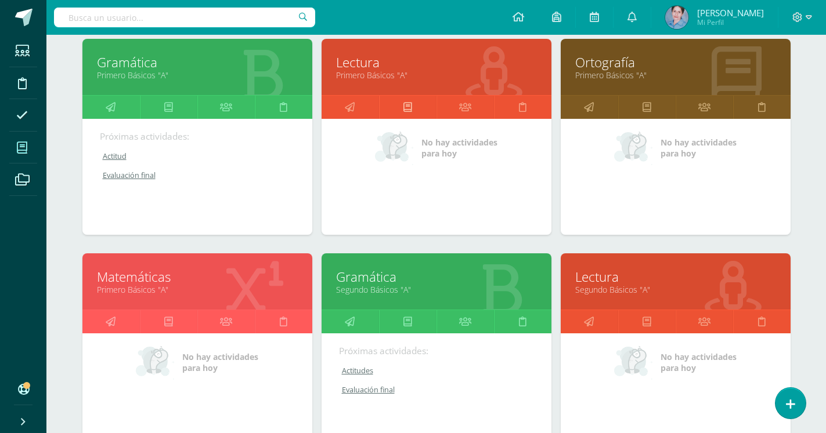
scroll to position [178, 0]
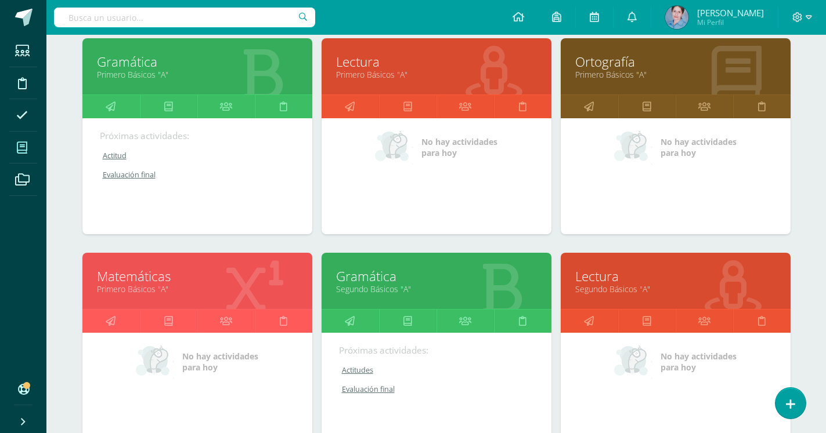
click at [381, 267] on link "Gramática" at bounding box center [436, 276] width 201 height 18
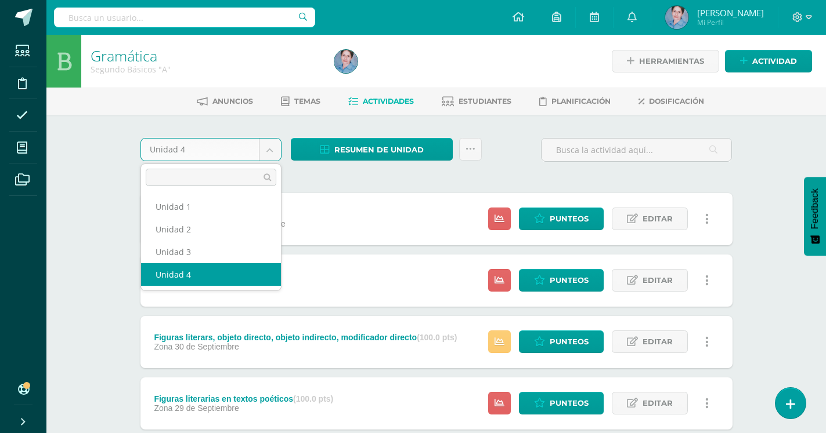
click at [274, 147] on body "Estudiantes Disciplina Asistencia Mis cursos Archivos Soporte Ayuda Reportar un…" at bounding box center [413, 436] width 826 height 872
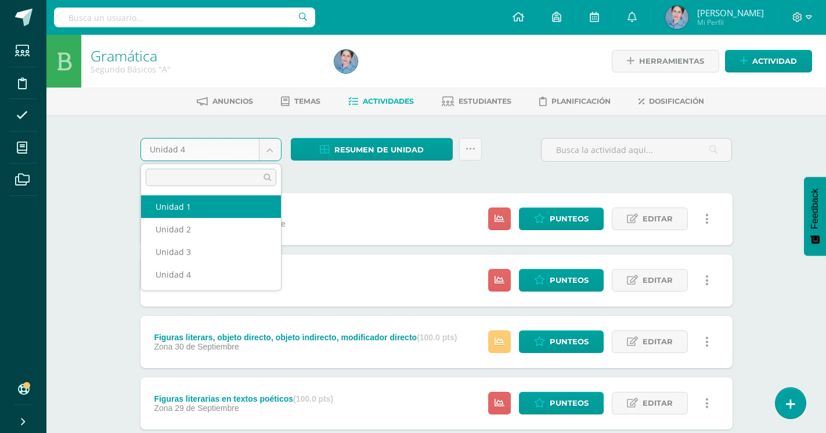
select select "Unidad 1"
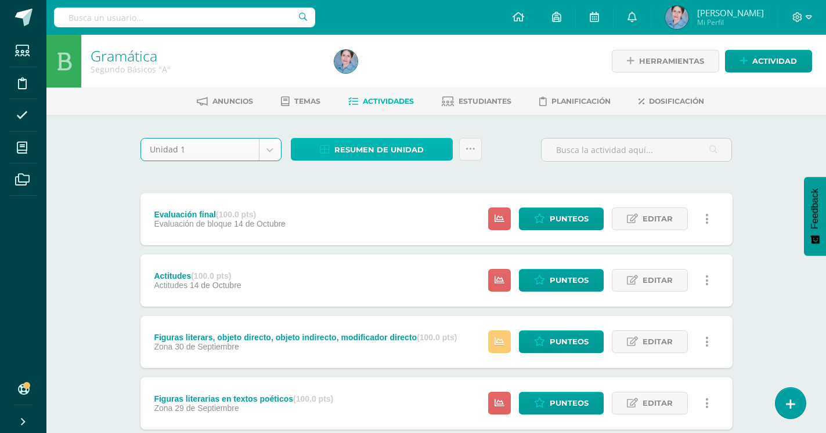
click at [324, 147] on icon at bounding box center [325, 150] width 10 height 10
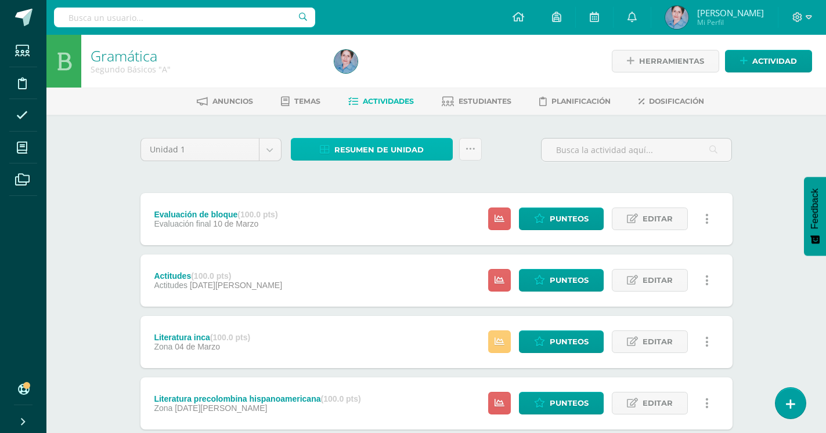
click at [323, 146] on icon at bounding box center [325, 150] width 10 height 10
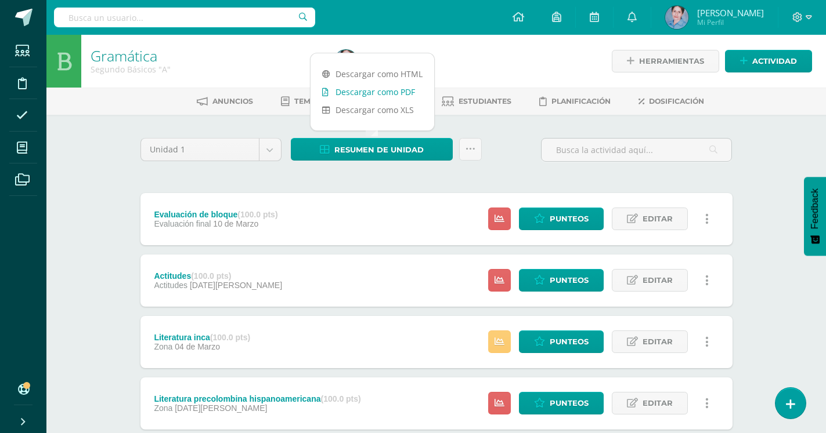
click at [326, 92] on icon at bounding box center [325, 92] width 6 height 8
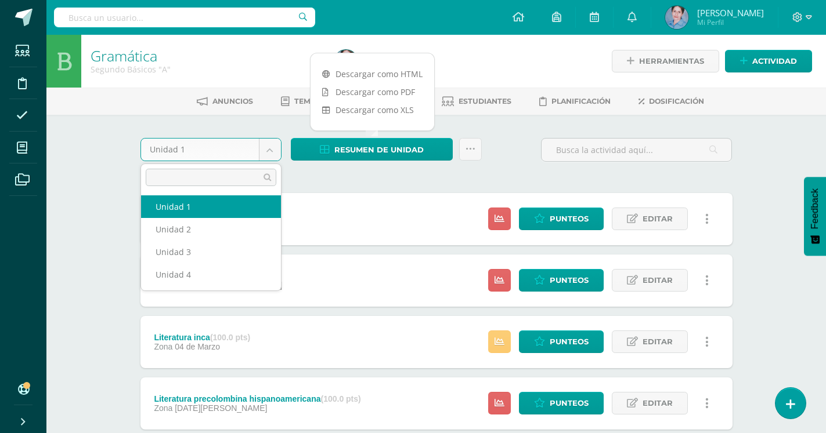
click at [272, 147] on body "Estudiantes Disciplina Asistencia Mis cursos Archivos Soporte Ayuda Reportar un…" at bounding box center [413, 436] width 826 height 872
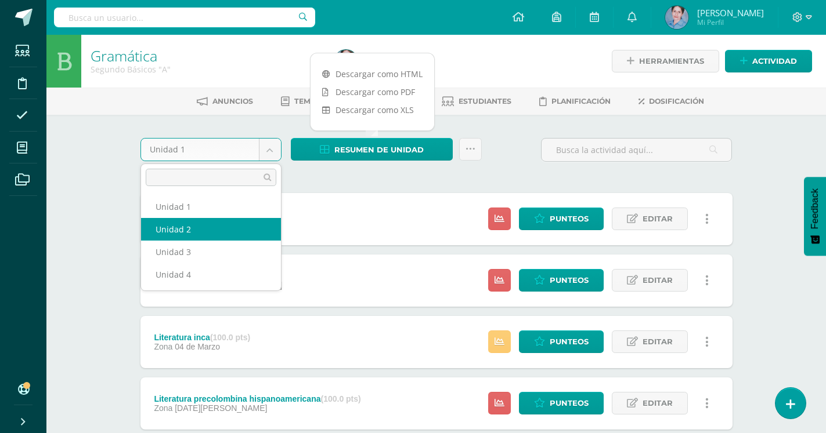
select select "Unidad 2"
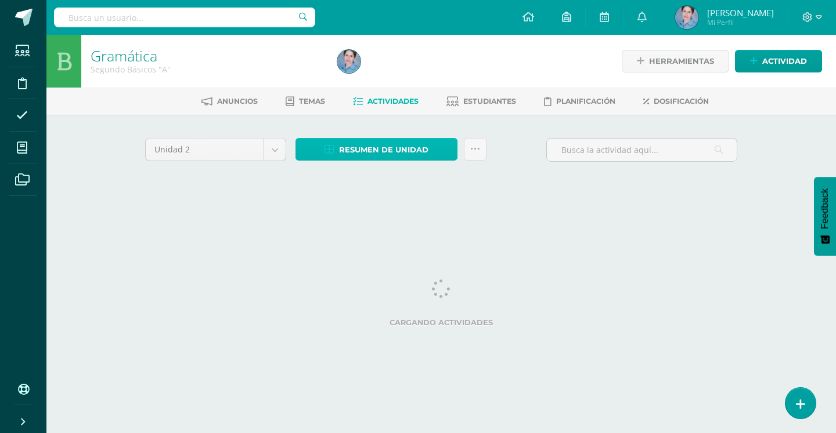
click at [331, 149] on icon at bounding box center [329, 150] width 10 height 10
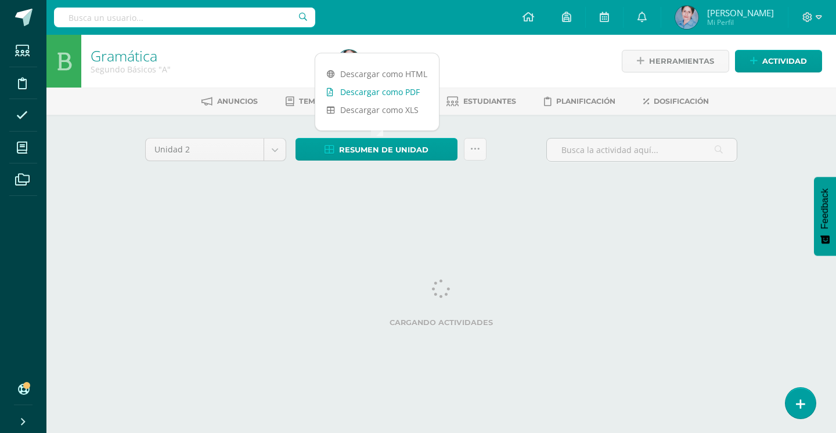
click at [328, 92] on icon at bounding box center [330, 92] width 6 height 8
